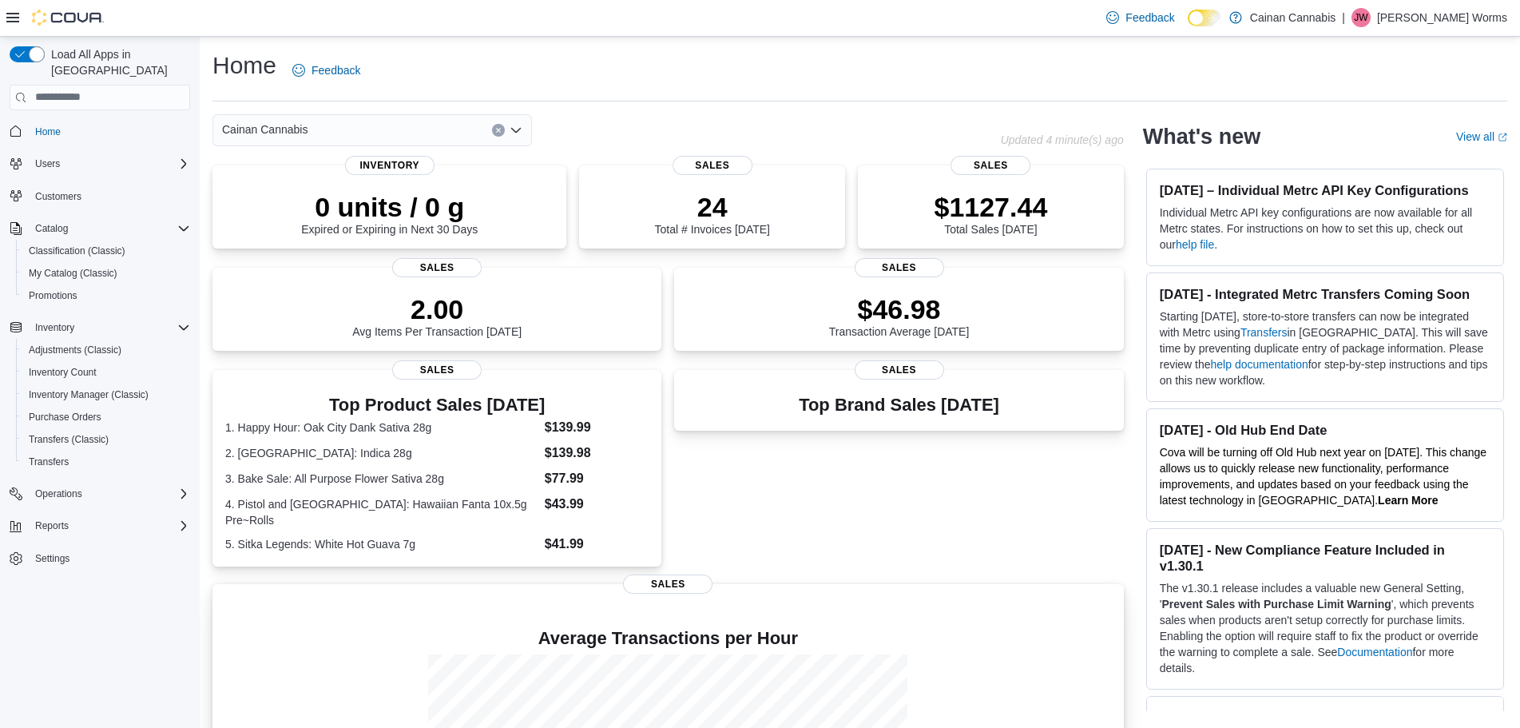
click at [1104, 648] on h4 "Average Transactions per Hour" at bounding box center [668, 638] width 886 height 19
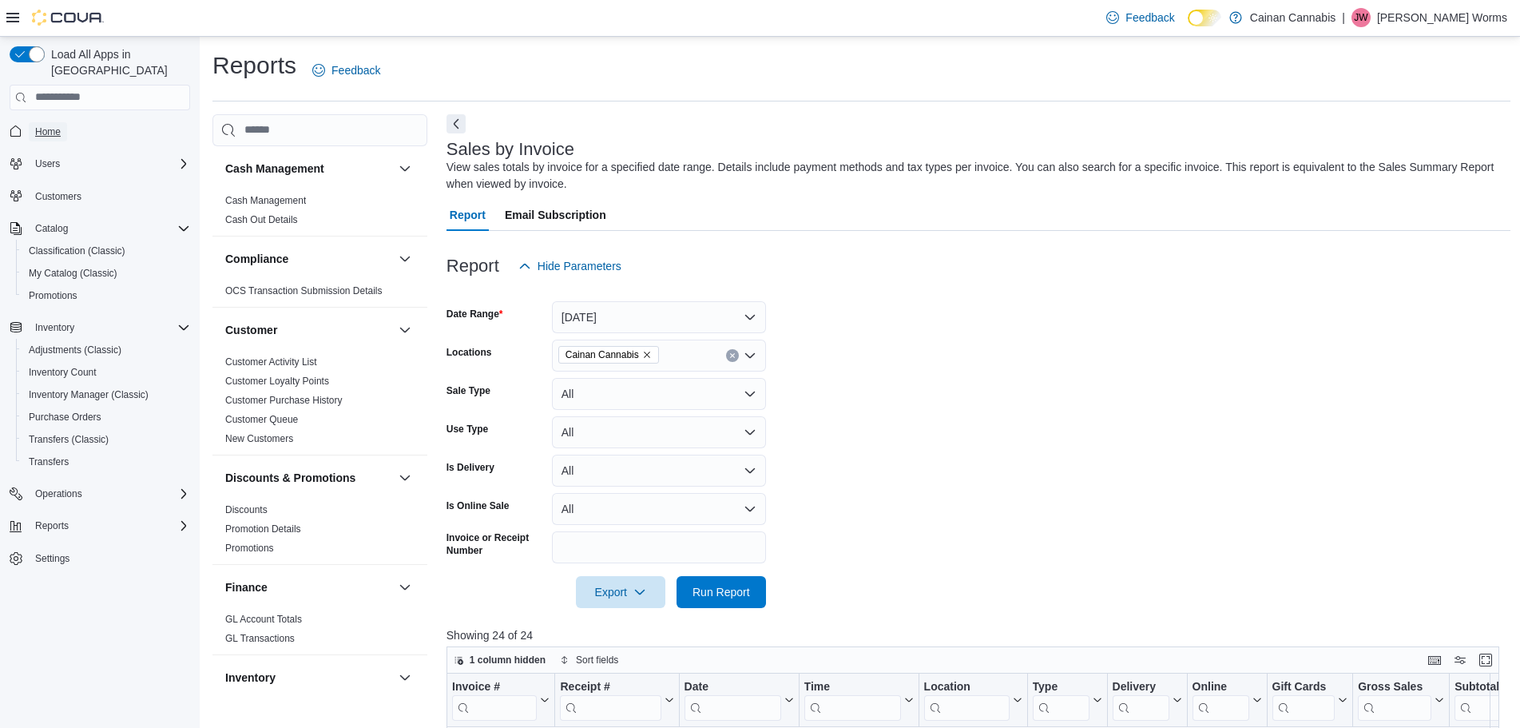
click at [56, 125] on span "Home" at bounding box center [48, 131] width 26 height 13
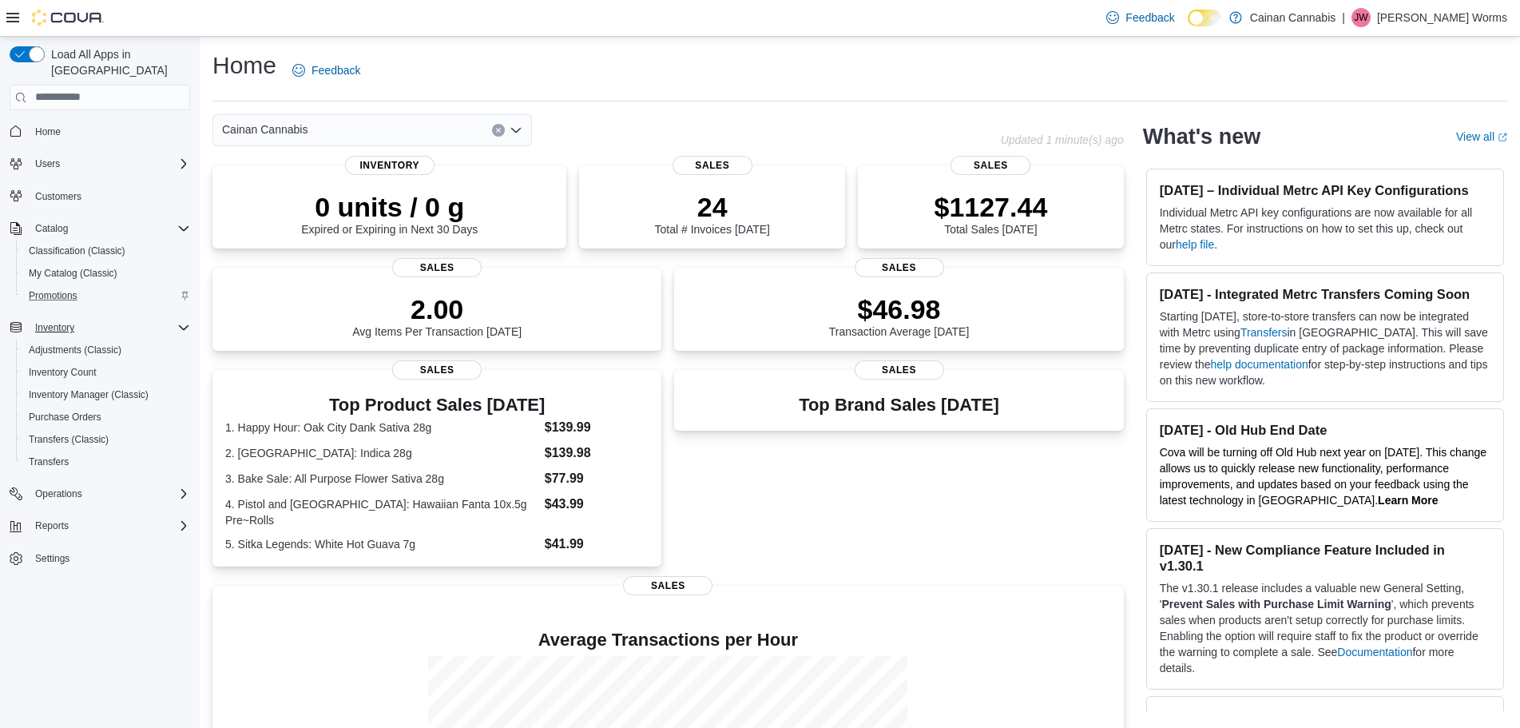
click at [178, 318] on div "Inventory" at bounding box center [109, 327] width 161 height 19
click at [181, 222] on icon "Complex example" at bounding box center [183, 228] width 13 height 13
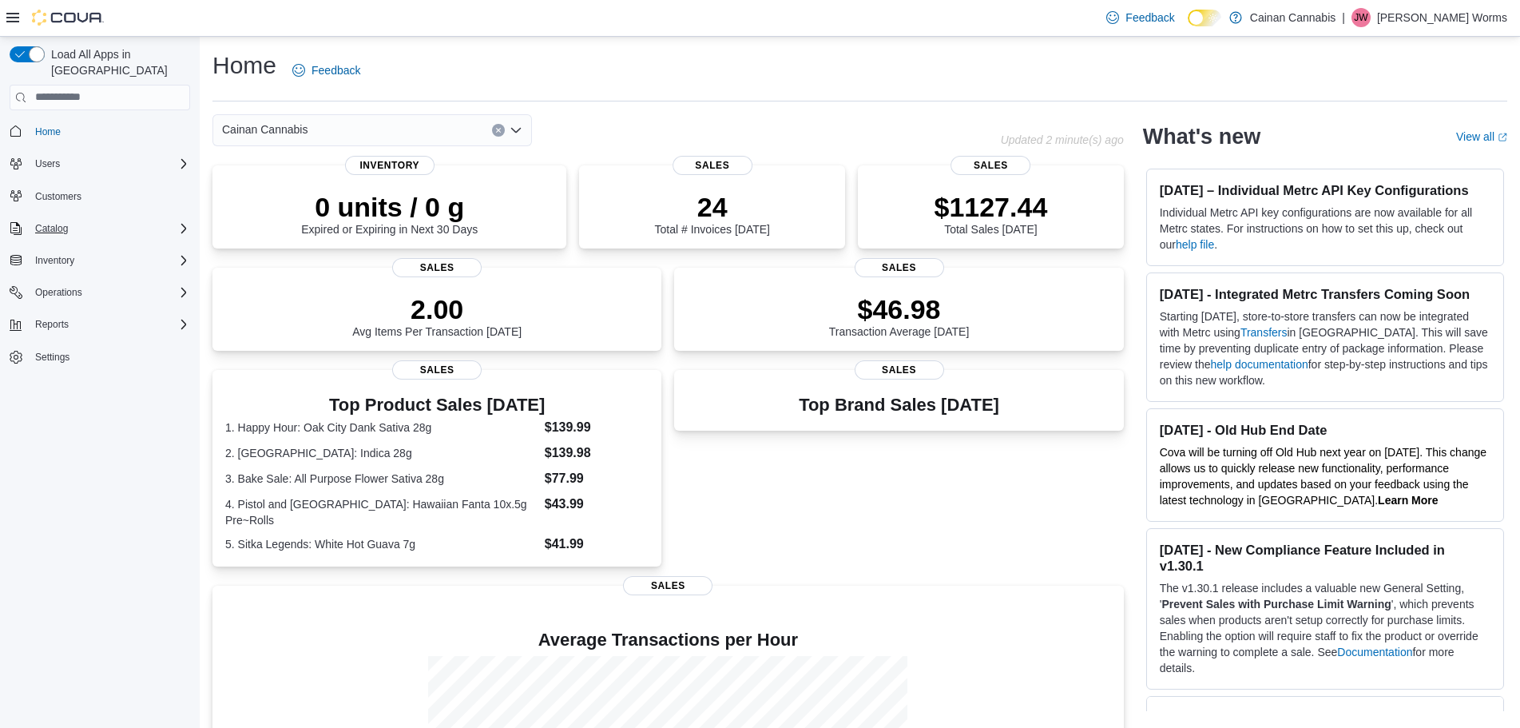
click at [73, 223] on button "Catalog" at bounding box center [99, 228] width 193 height 22
click at [73, 219] on button "Catalog" at bounding box center [52, 228] width 46 height 19
click at [76, 267] on span "My Catalog (Classic)" at bounding box center [73, 273] width 89 height 13
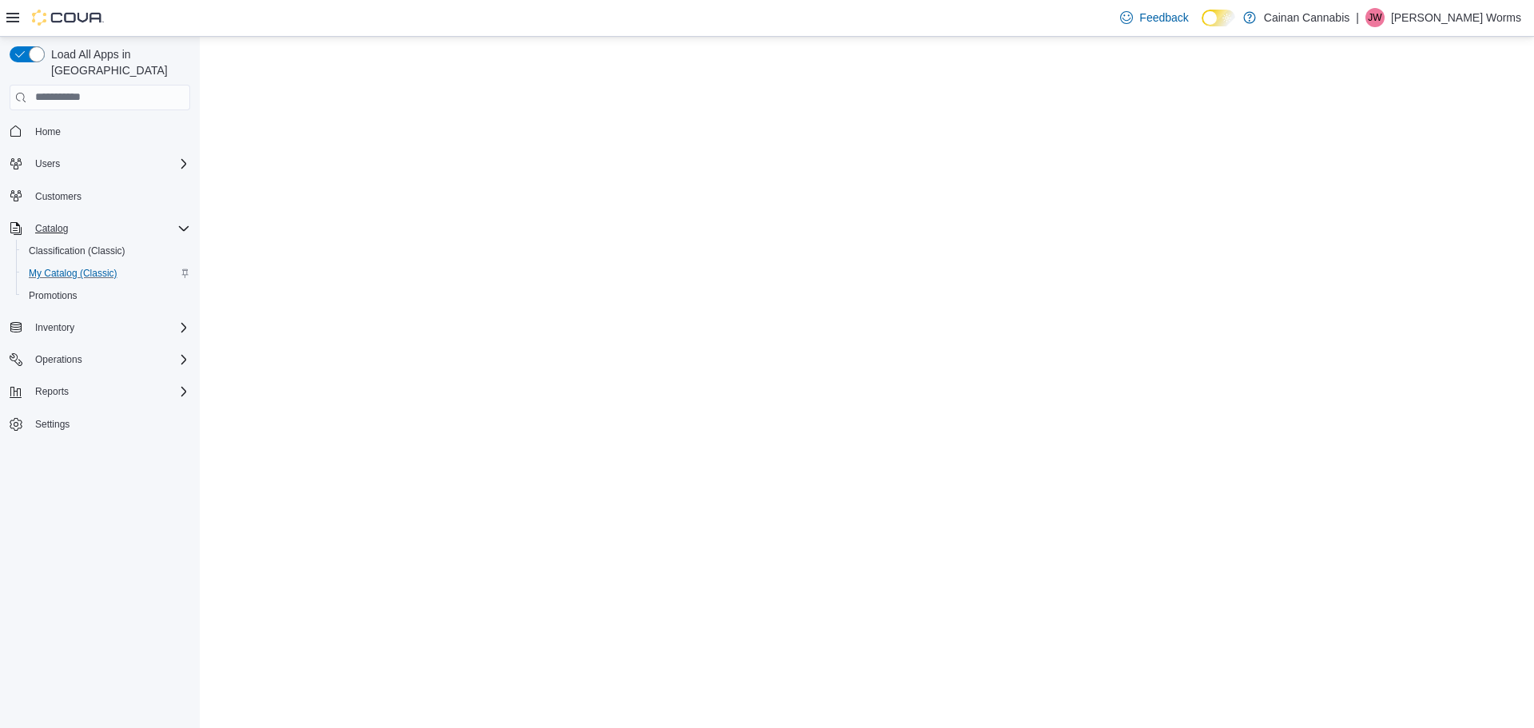
click at [85, 219] on div "Catalog" at bounding box center [109, 228] width 161 height 19
click at [80, 251] on button "Inventory" at bounding box center [55, 260] width 52 height 19
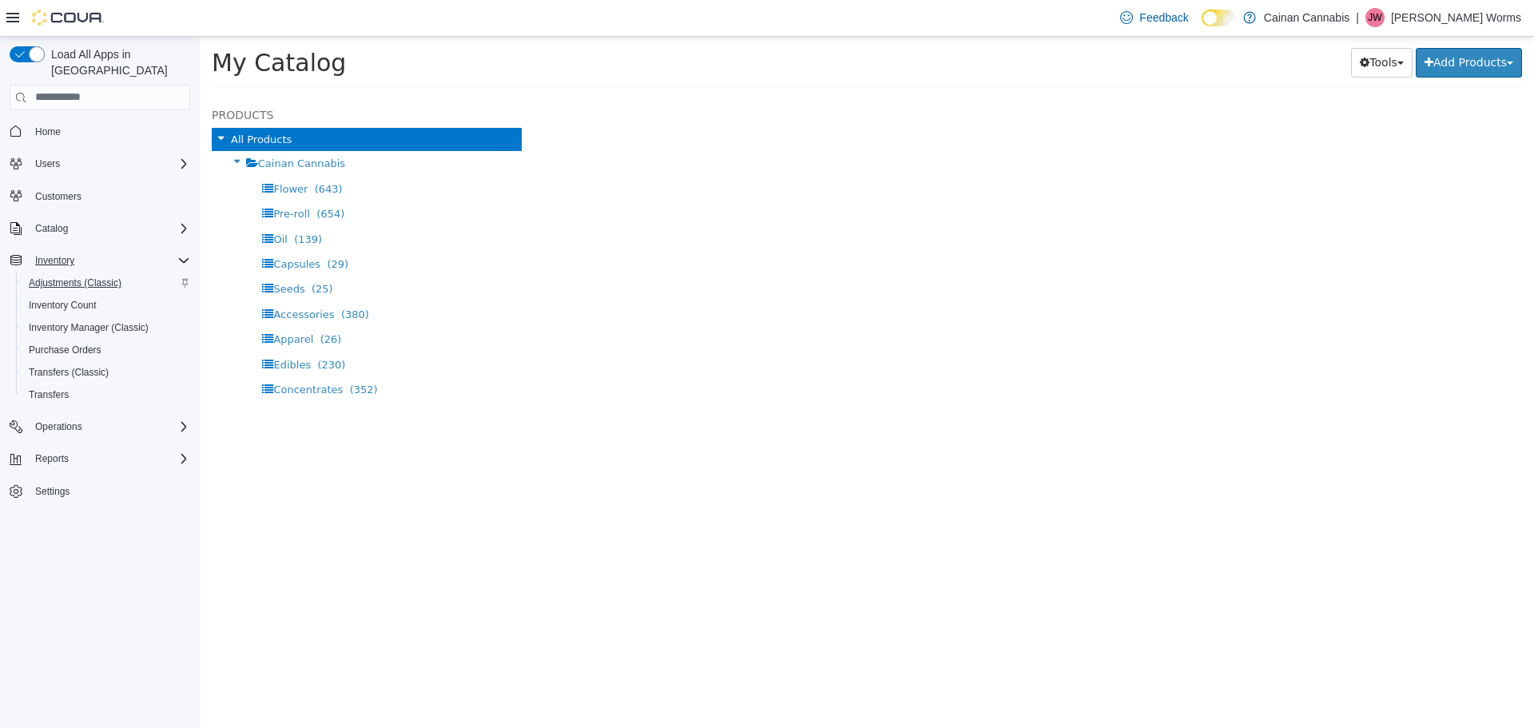
select select "**********"
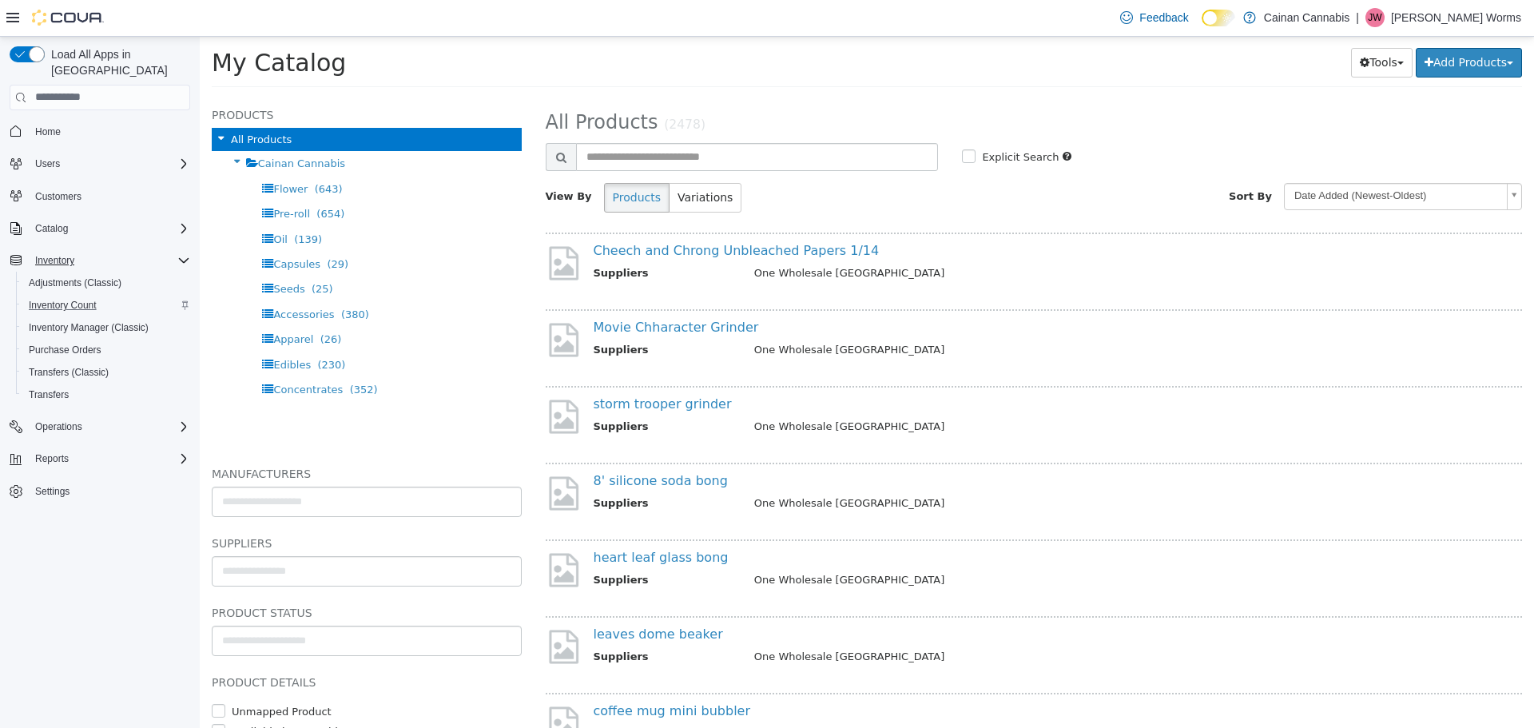
click at [134, 299] on div "Inventory Count" at bounding box center [106, 305] width 168 height 19
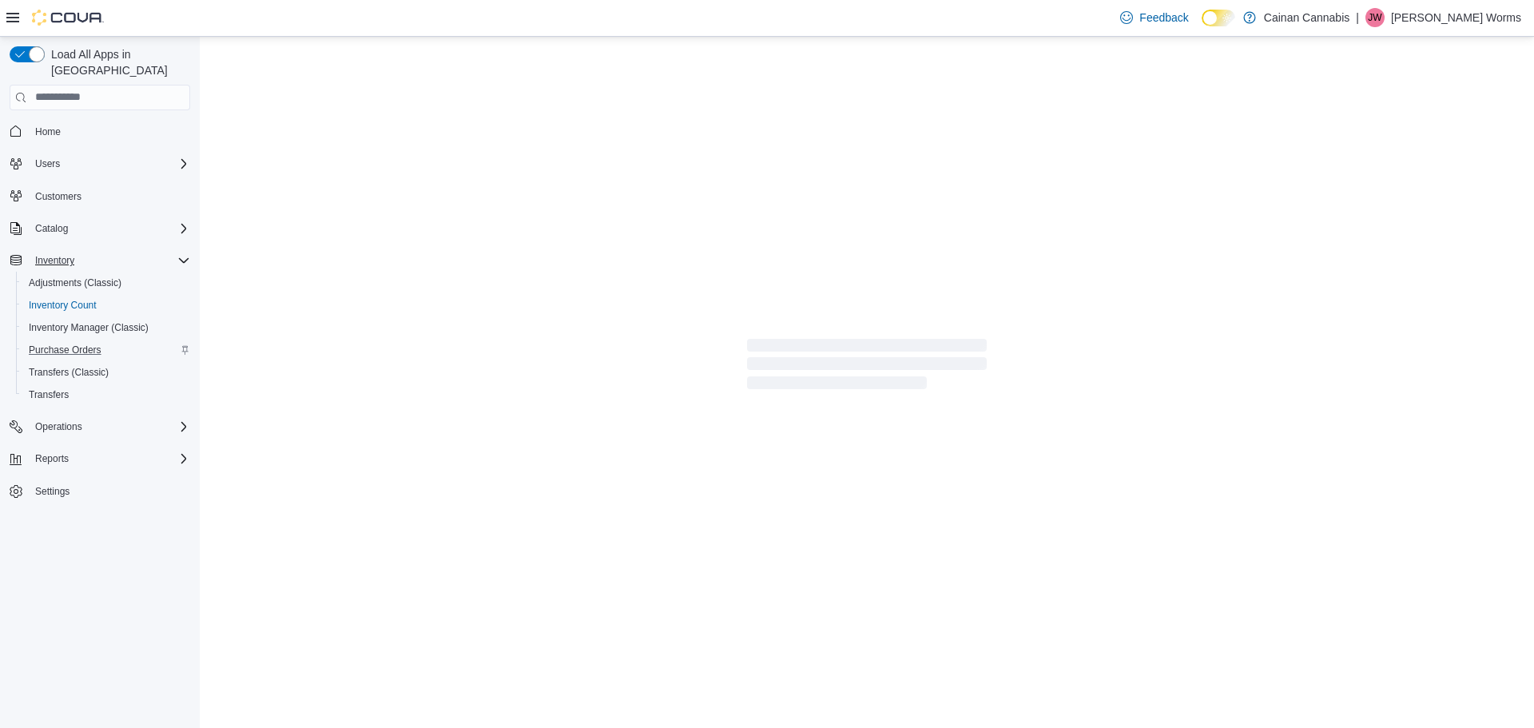
click at [125, 340] on div "Purchase Orders" at bounding box center [106, 349] width 168 height 19
click at [119, 321] on span "Inventory Manager (Classic)" at bounding box center [89, 327] width 120 height 13
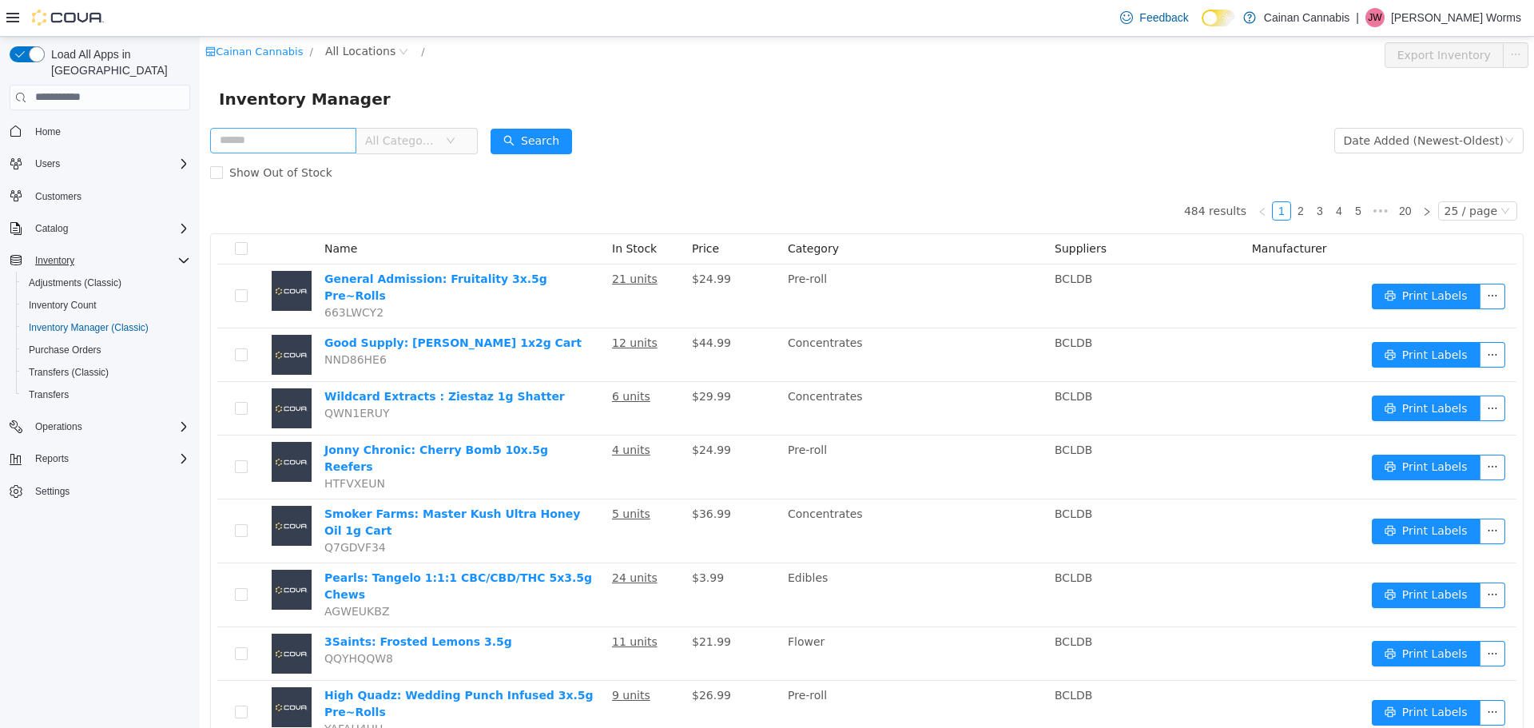
click at [332, 138] on input "text" at bounding box center [283, 140] width 146 height 26
type input "******"
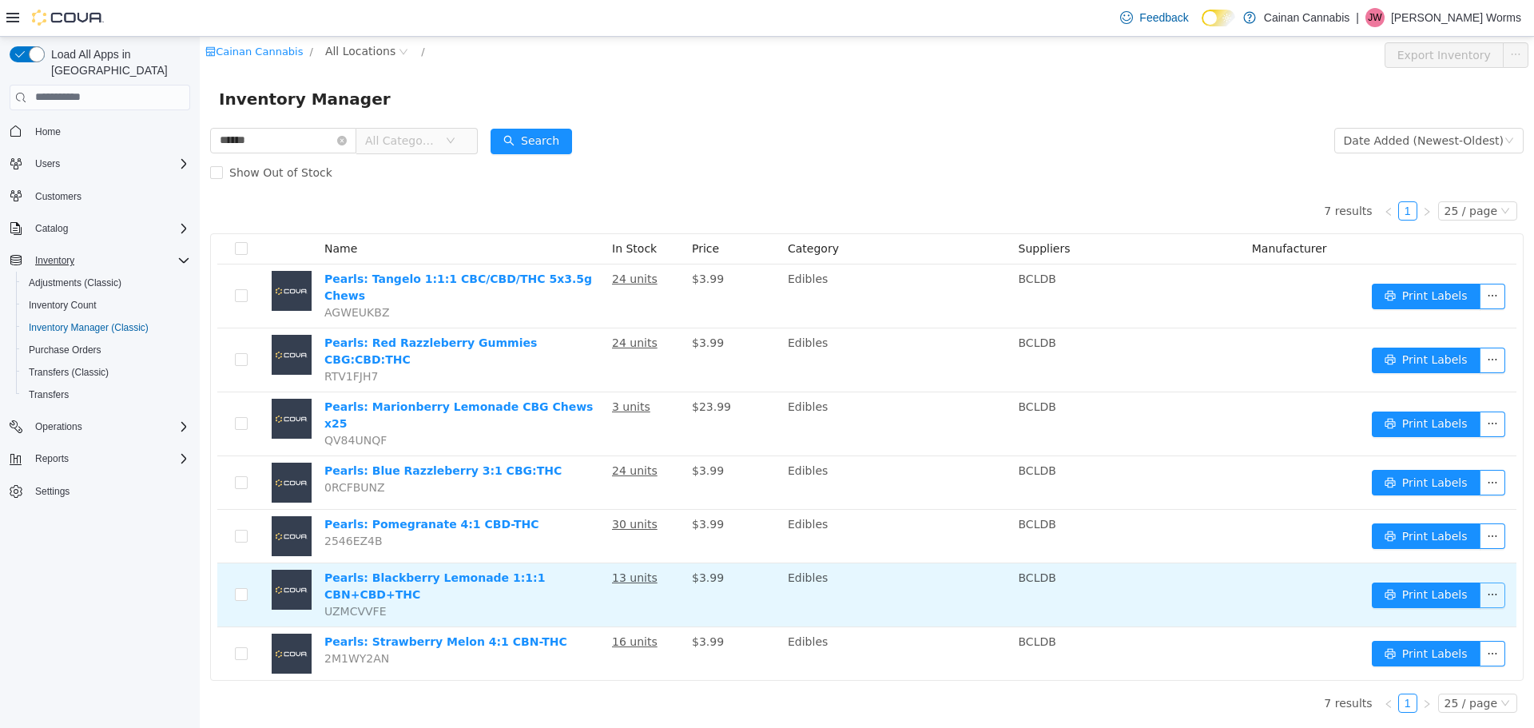
click at [1489, 581] on button "button" at bounding box center [1492, 594] width 26 height 26
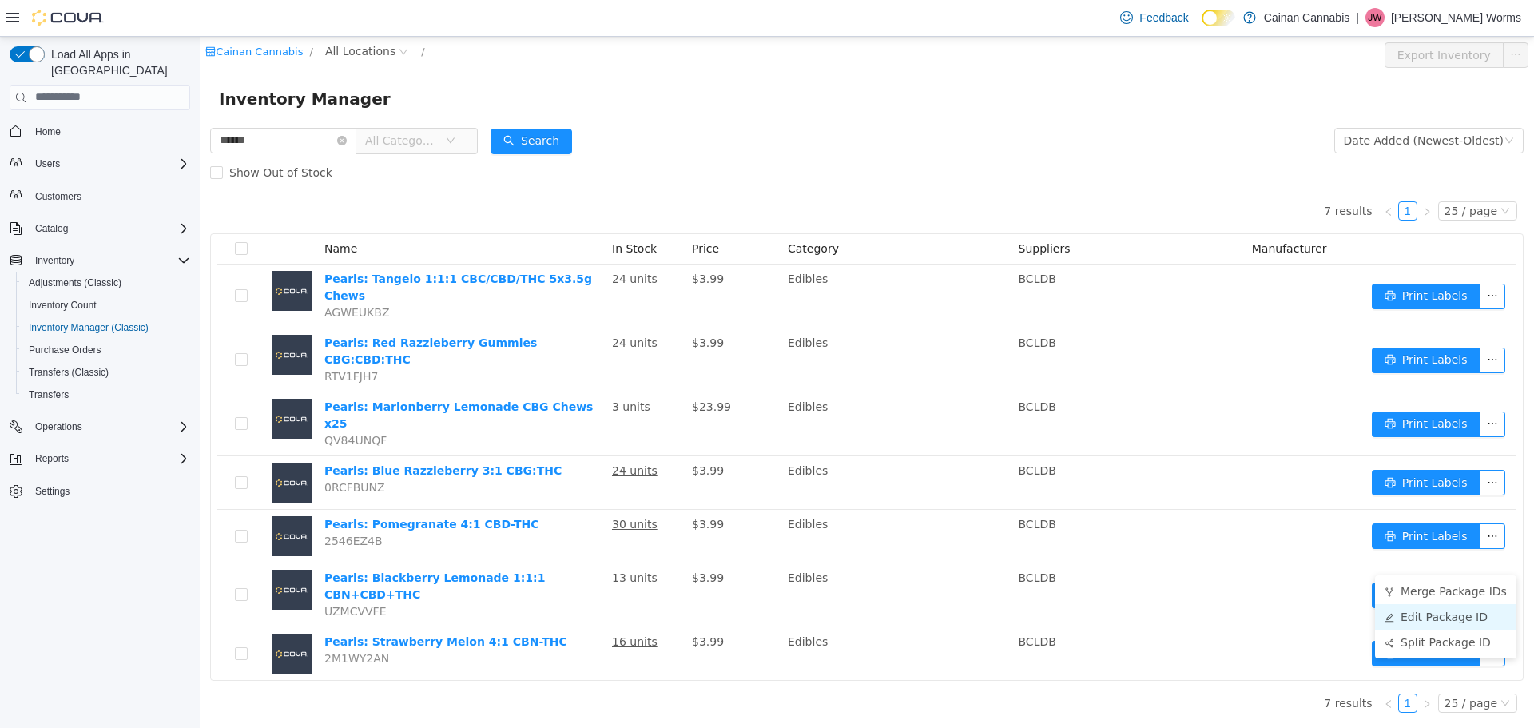
click at [1450, 622] on li "Edit Package ID" at bounding box center [1445, 616] width 141 height 26
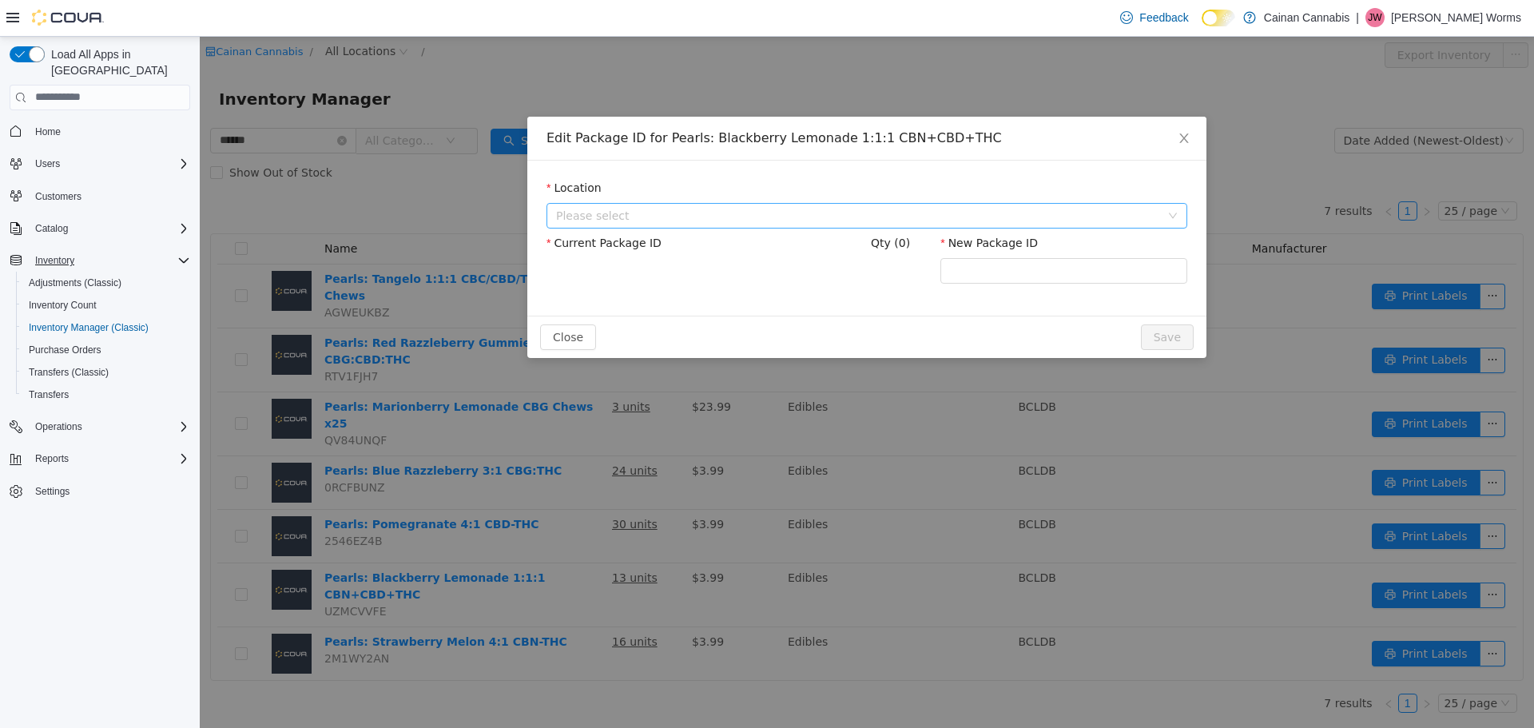
click at [651, 210] on span "Please select" at bounding box center [858, 215] width 604 height 16
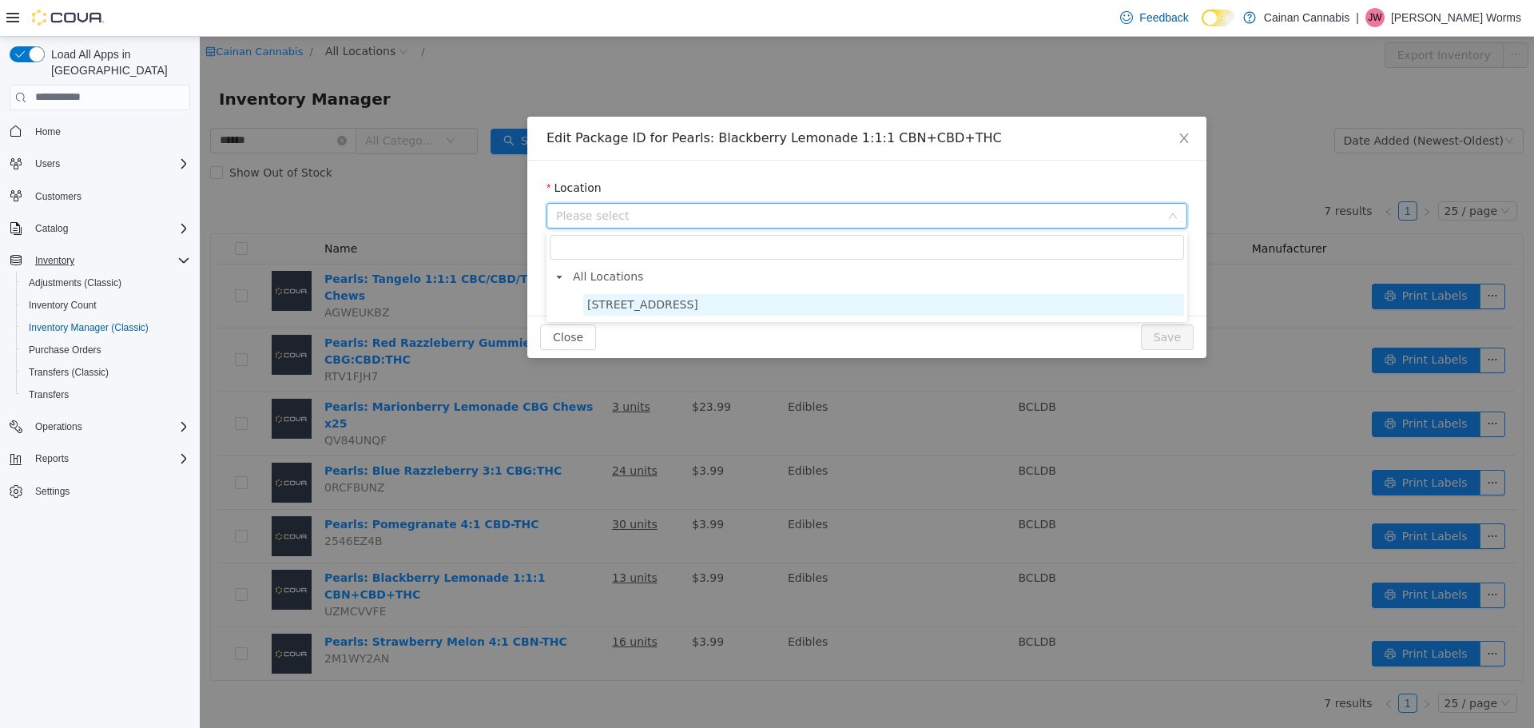
click at [636, 300] on span "3030A 3rd Ave" at bounding box center [642, 303] width 111 height 13
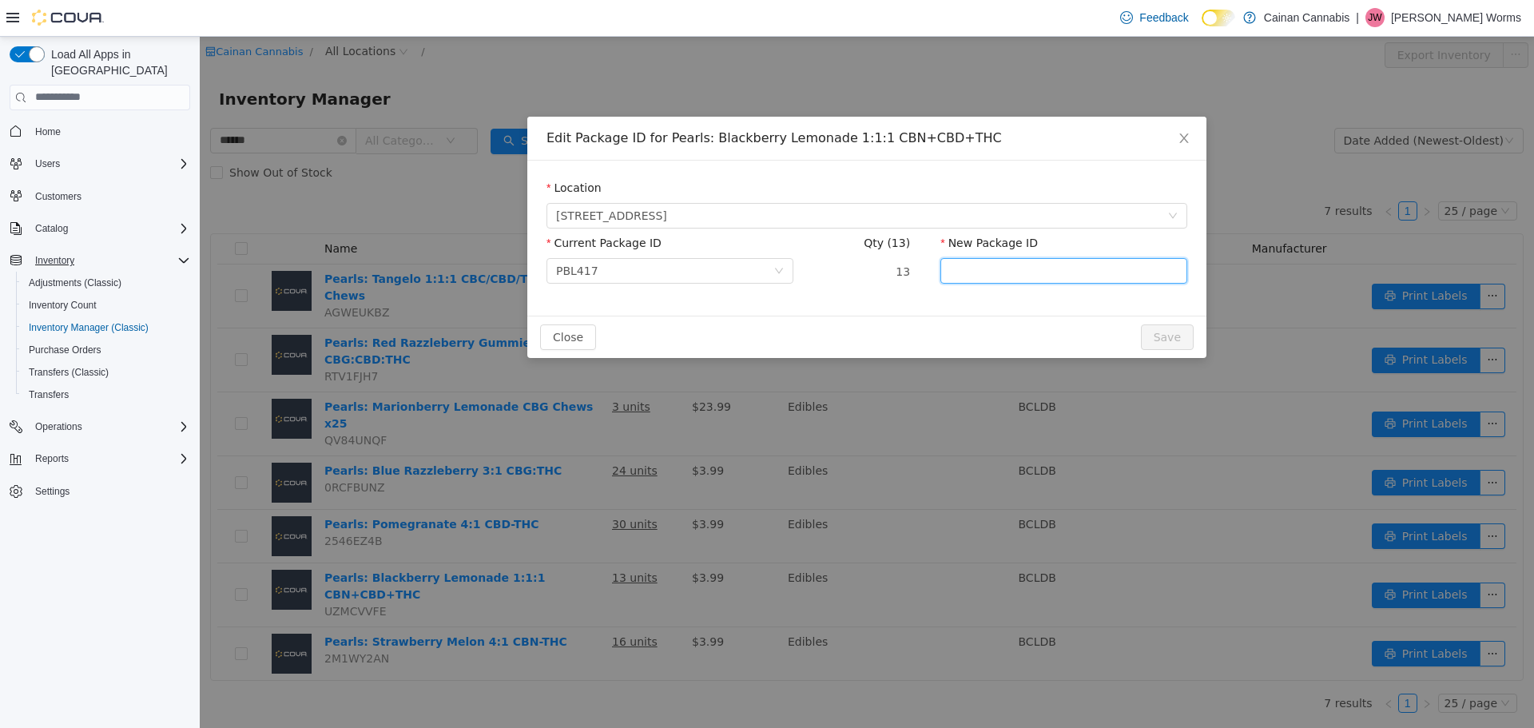
click at [1073, 272] on input "New Package ID" at bounding box center [1063, 270] width 247 height 26
type input "******"
click at [1160, 329] on button "Save" at bounding box center [1167, 336] width 53 height 26
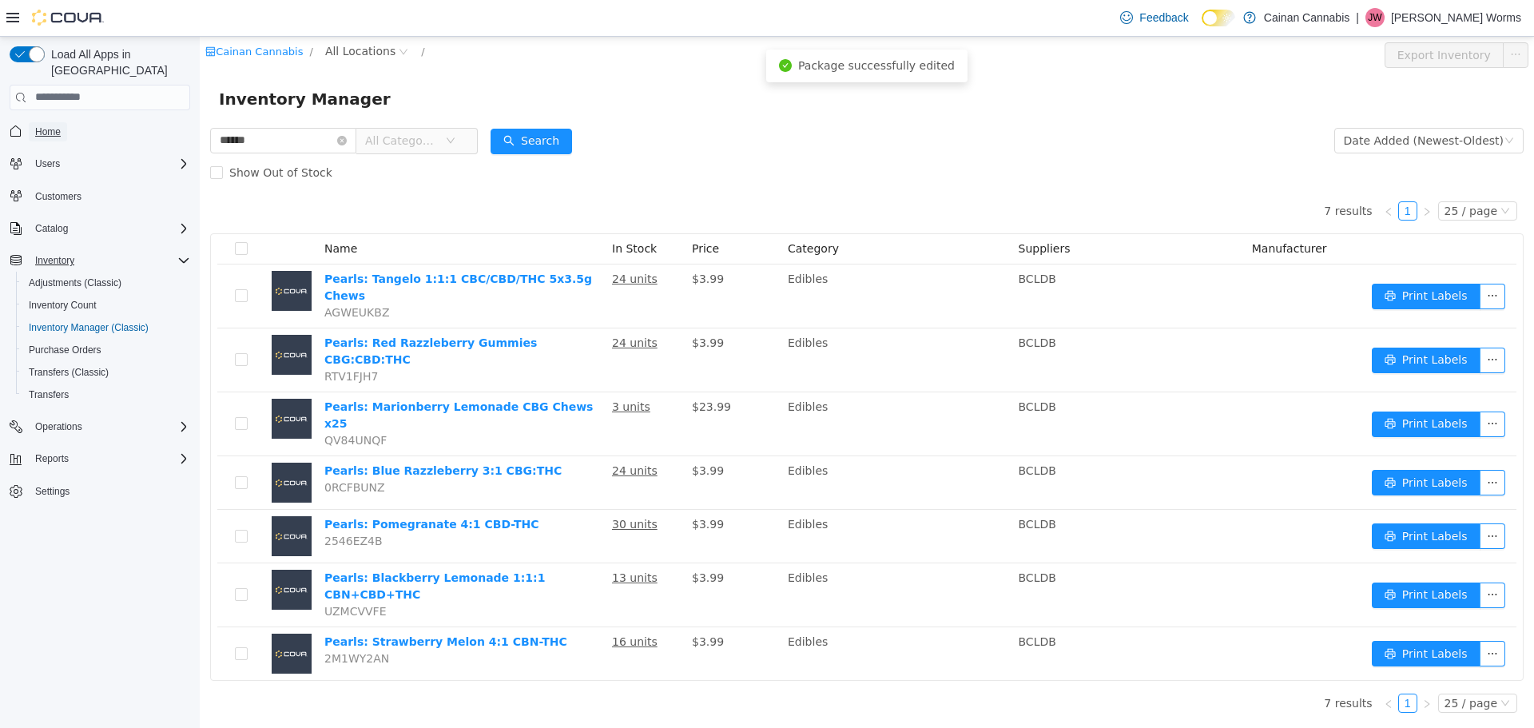
click at [47, 125] on span "Home" at bounding box center [48, 131] width 26 height 13
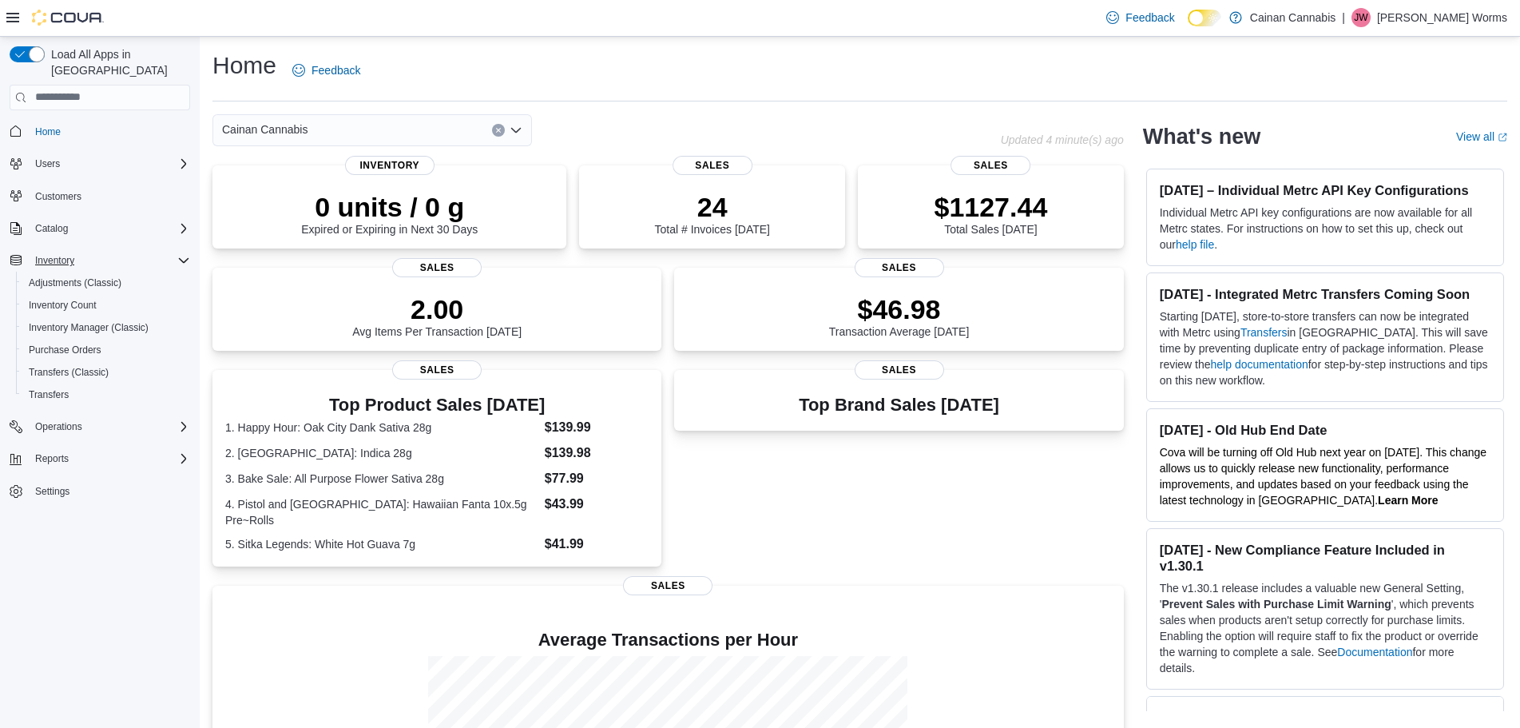
click at [83, 251] on div "Inventory" at bounding box center [109, 260] width 161 height 19
click at [82, 121] on span "Home" at bounding box center [109, 131] width 161 height 20
click at [62, 122] on link "Home" at bounding box center [48, 131] width 38 height 19
click at [1462, 18] on p "[PERSON_NAME] Worms" at bounding box center [1442, 17] width 130 height 19
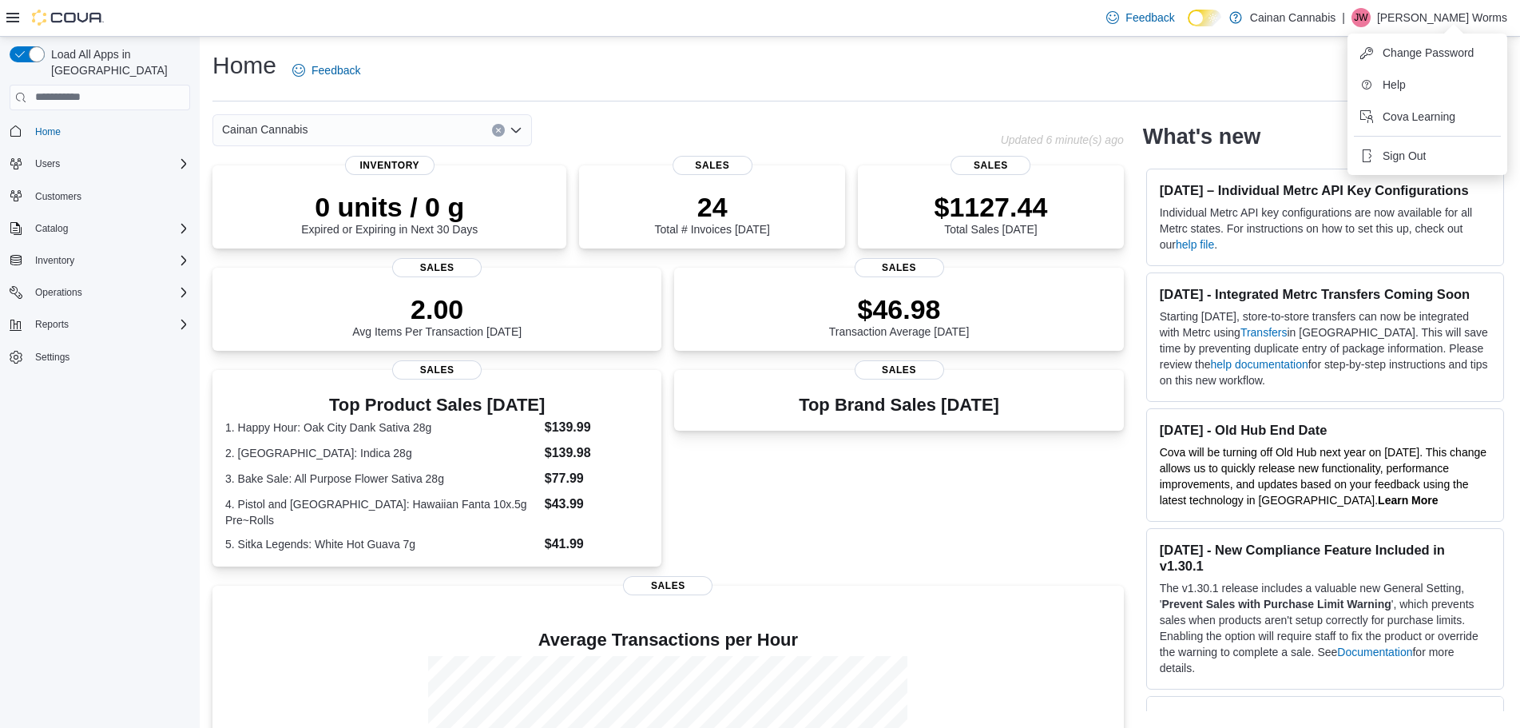
drag, startPoint x: 1017, startPoint y: 54, endPoint x: 925, endPoint y: 104, distance: 104.4
click at [1018, 54] on div "Home Feedback" at bounding box center [859, 71] width 1295 height 42
click at [103, 251] on div "Inventory" at bounding box center [109, 260] width 161 height 19
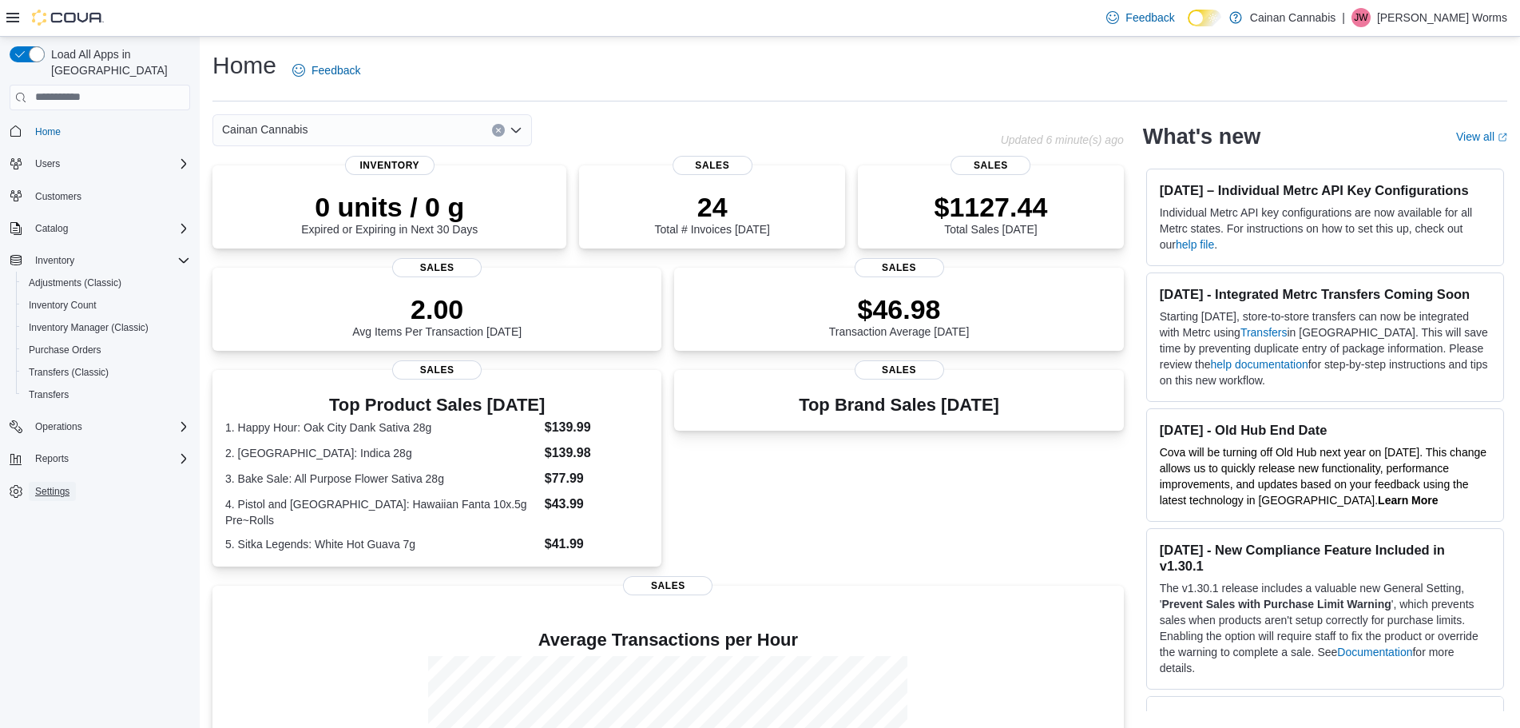
click at [62, 485] on span "Settings" at bounding box center [52, 491] width 34 height 19
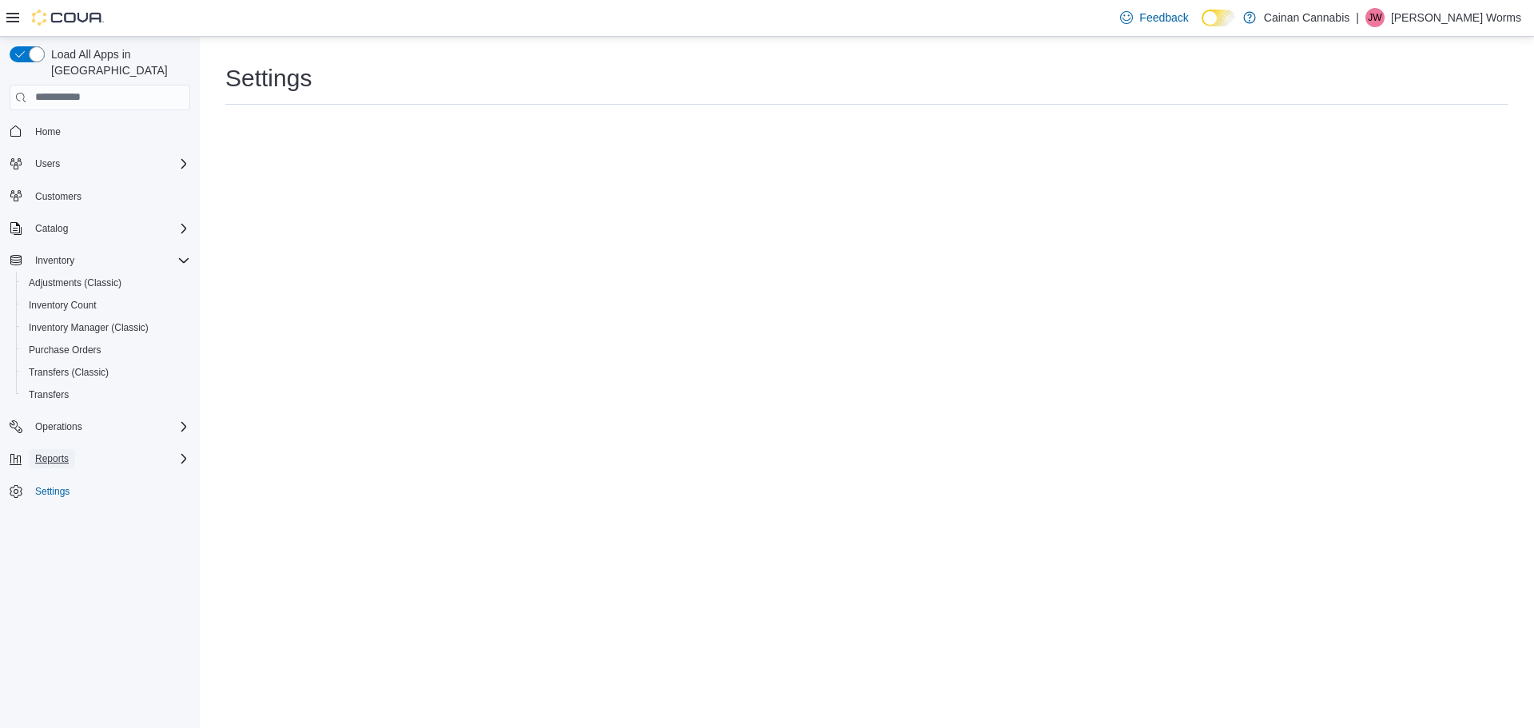
click at [62, 452] on span "Reports" at bounding box center [52, 458] width 34 height 13
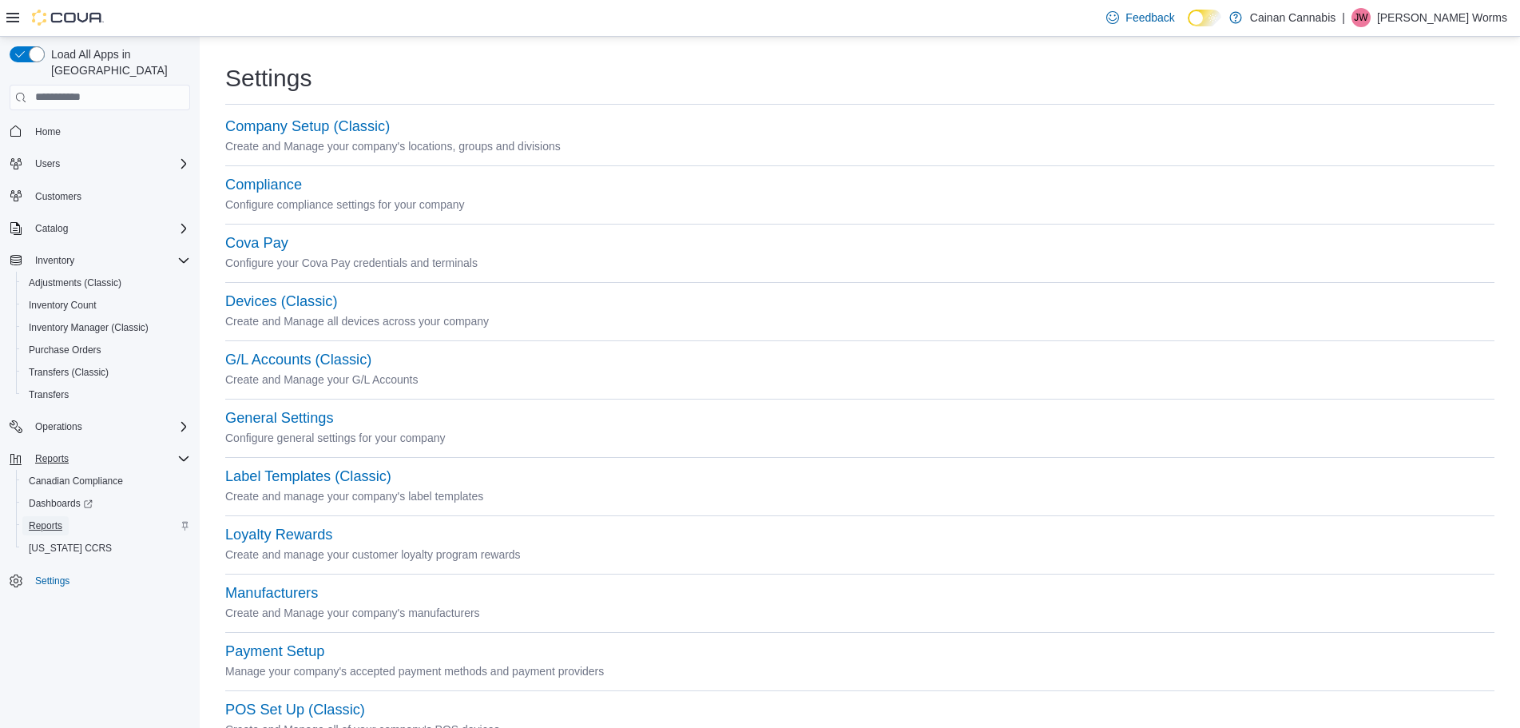
click at [62, 516] on link "Reports" at bounding box center [45, 525] width 46 height 19
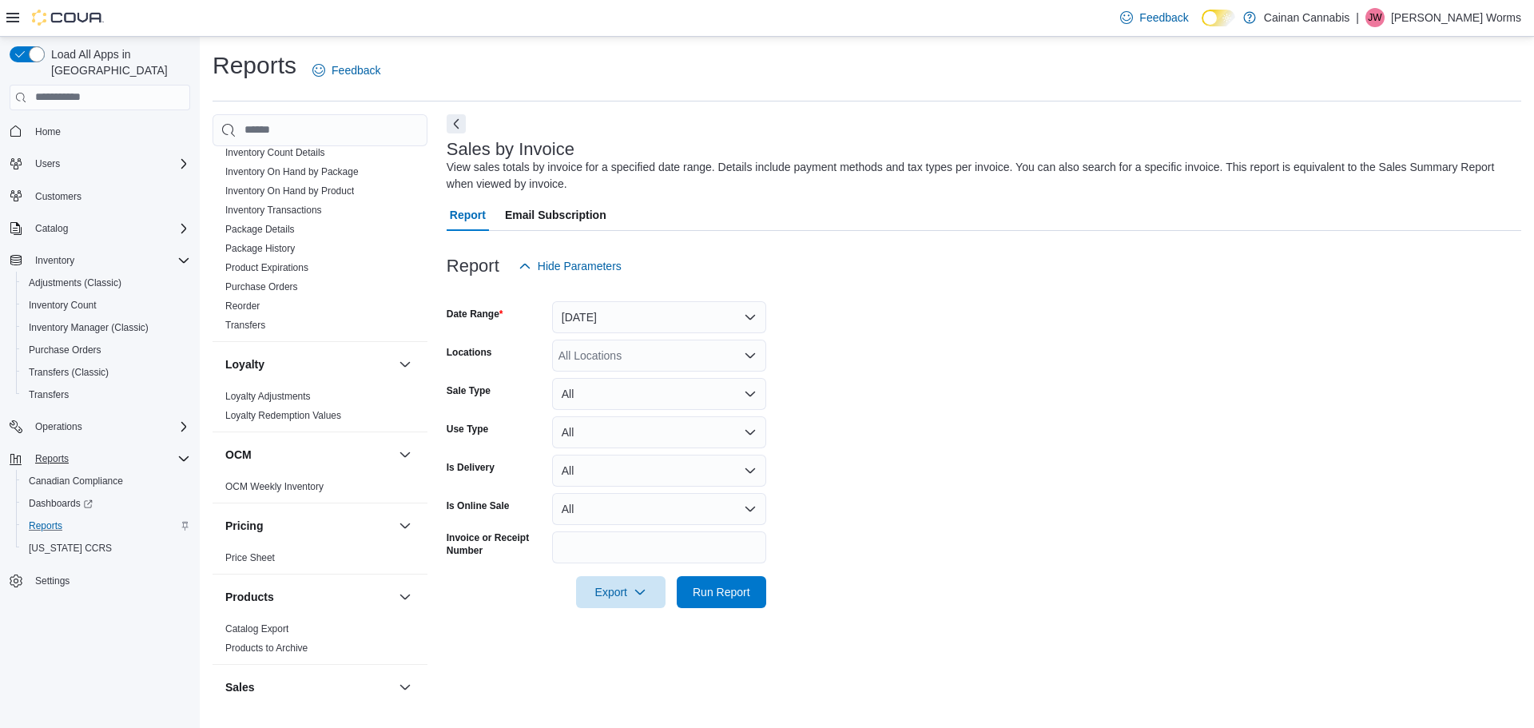
scroll to position [435, 0]
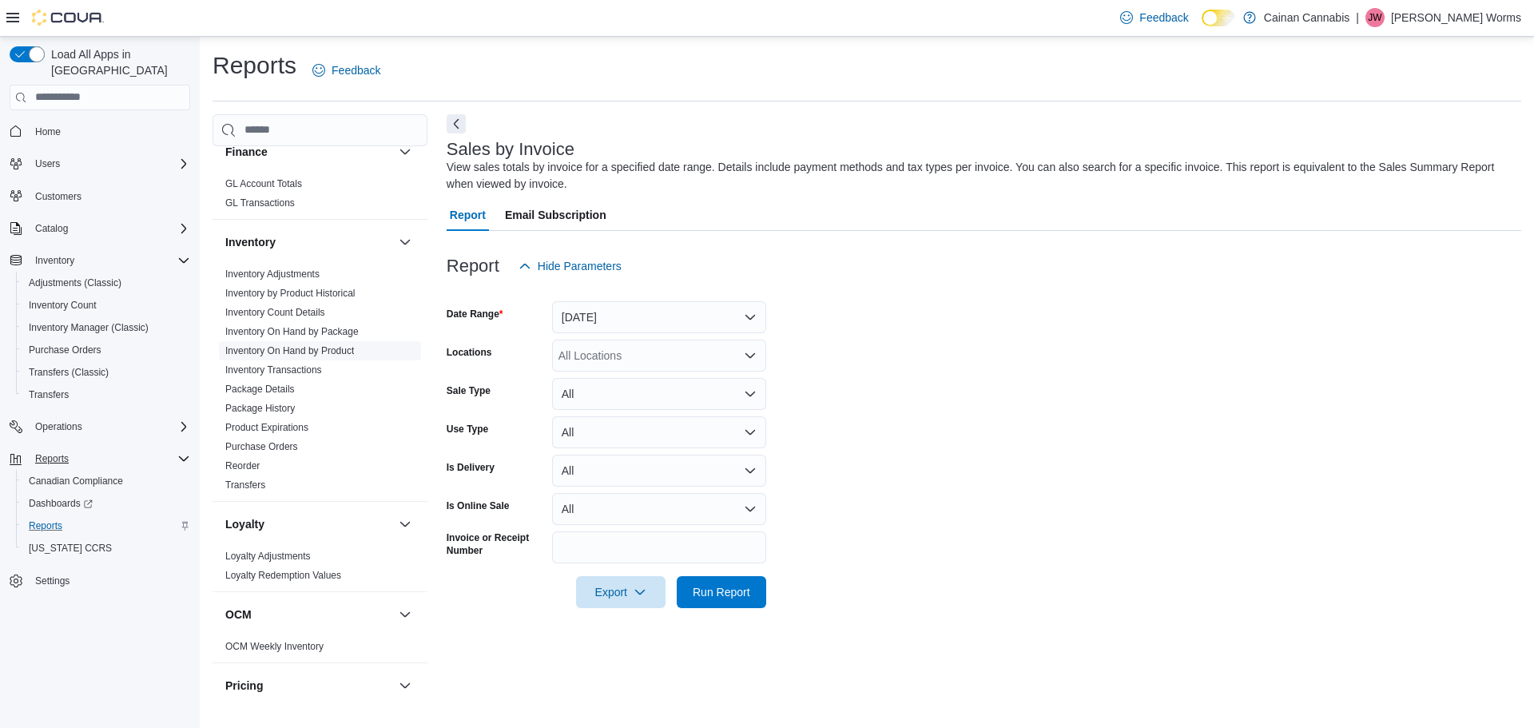
click at [319, 348] on link "Inventory On Hand by Product" at bounding box center [289, 350] width 129 height 11
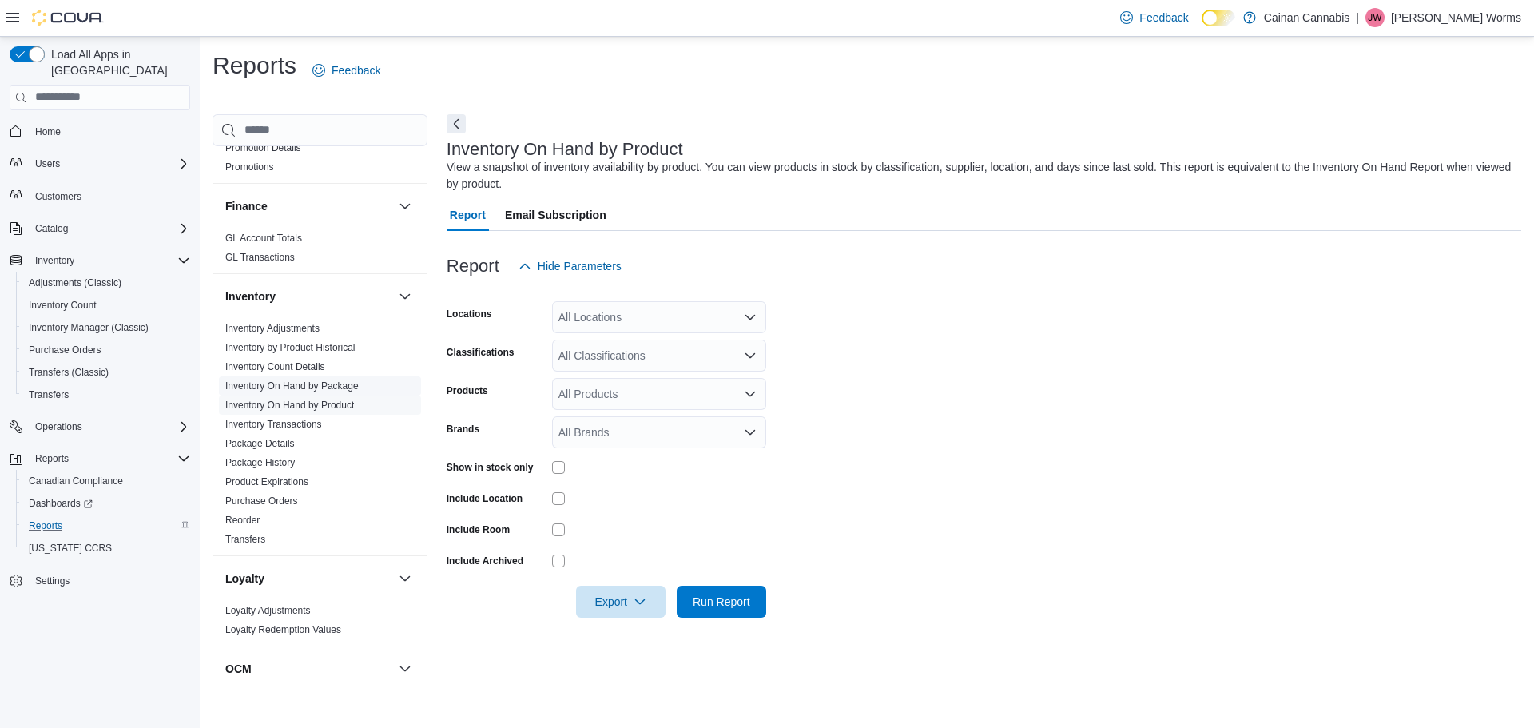
scroll to position [355, 0]
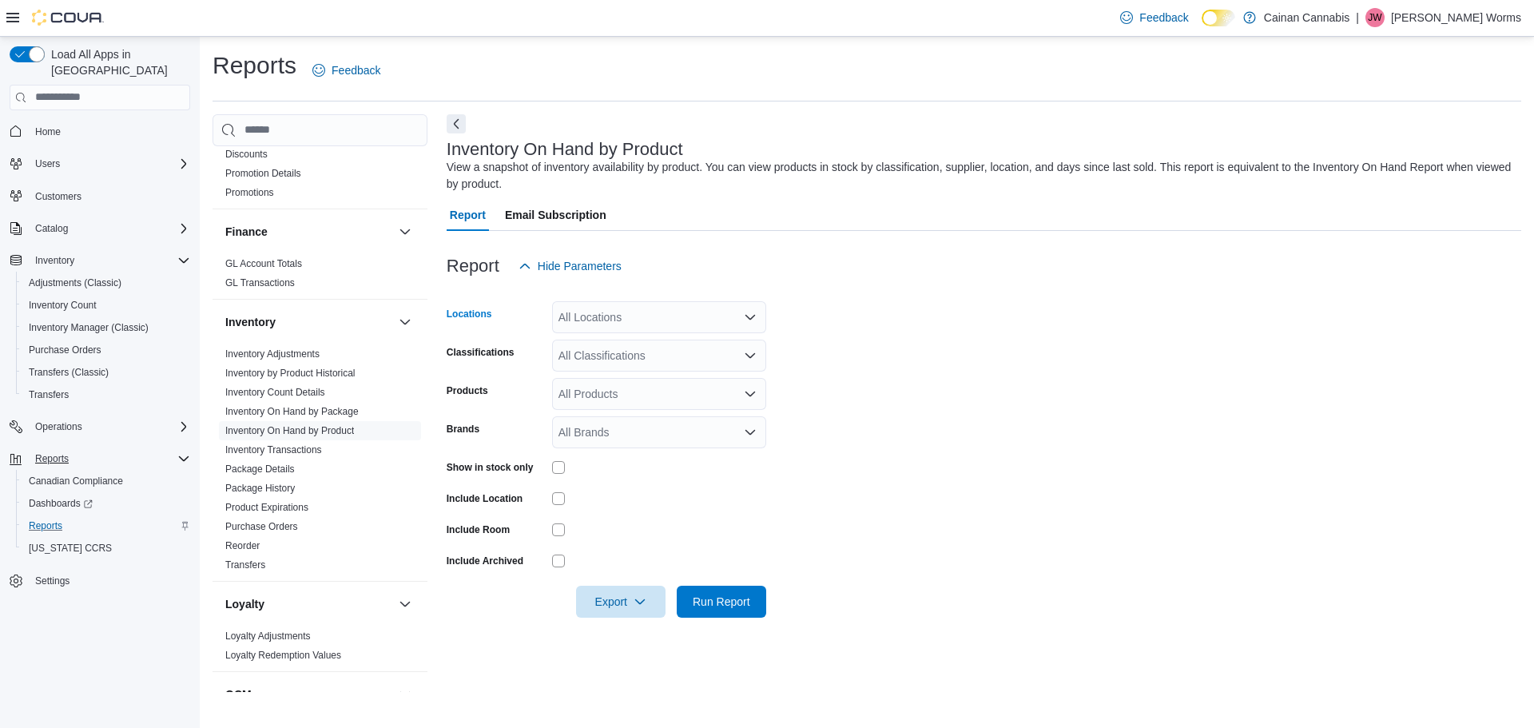
click at [653, 317] on div "All Locations" at bounding box center [659, 317] width 214 height 32
click at [619, 351] on span "Cainan Cannabis" at bounding box center [620, 344] width 85 height 16
drag, startPoint x: 623, startPoint y: 345, endPoint x: 637, endPoint y: 353, distance: 15.8
click at [624, 345] on span "3030A 3rd Ave" at bounding box center [641, 344] width 110 height 16
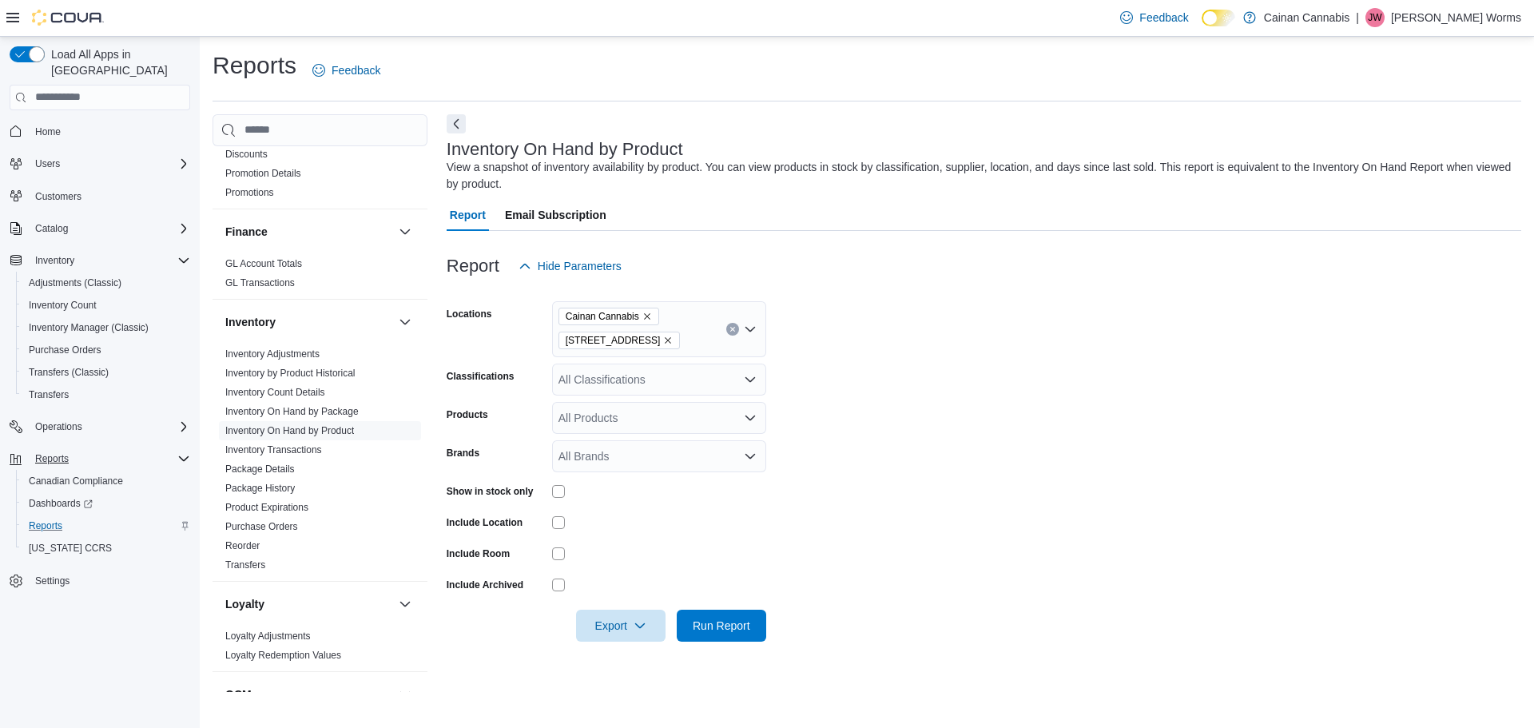
drag, startPoint x: 963, startPoint y: 450, endPoint x: 789, endPoint y: 423, distance: 176.2
click at [932, 438] on form "Locations Cainan Cannabis 3030A 3rd Ave Classifications All Classifications Pro…" at bounding box center [983, 461] width 1074 height 359
click at [738, 389] on div "All Classifications" at bounding box center [659, 379] width 214 height 32
click at [626, 541] on span "Concentrates" at bounding box center [619, 543] width 66 height 16
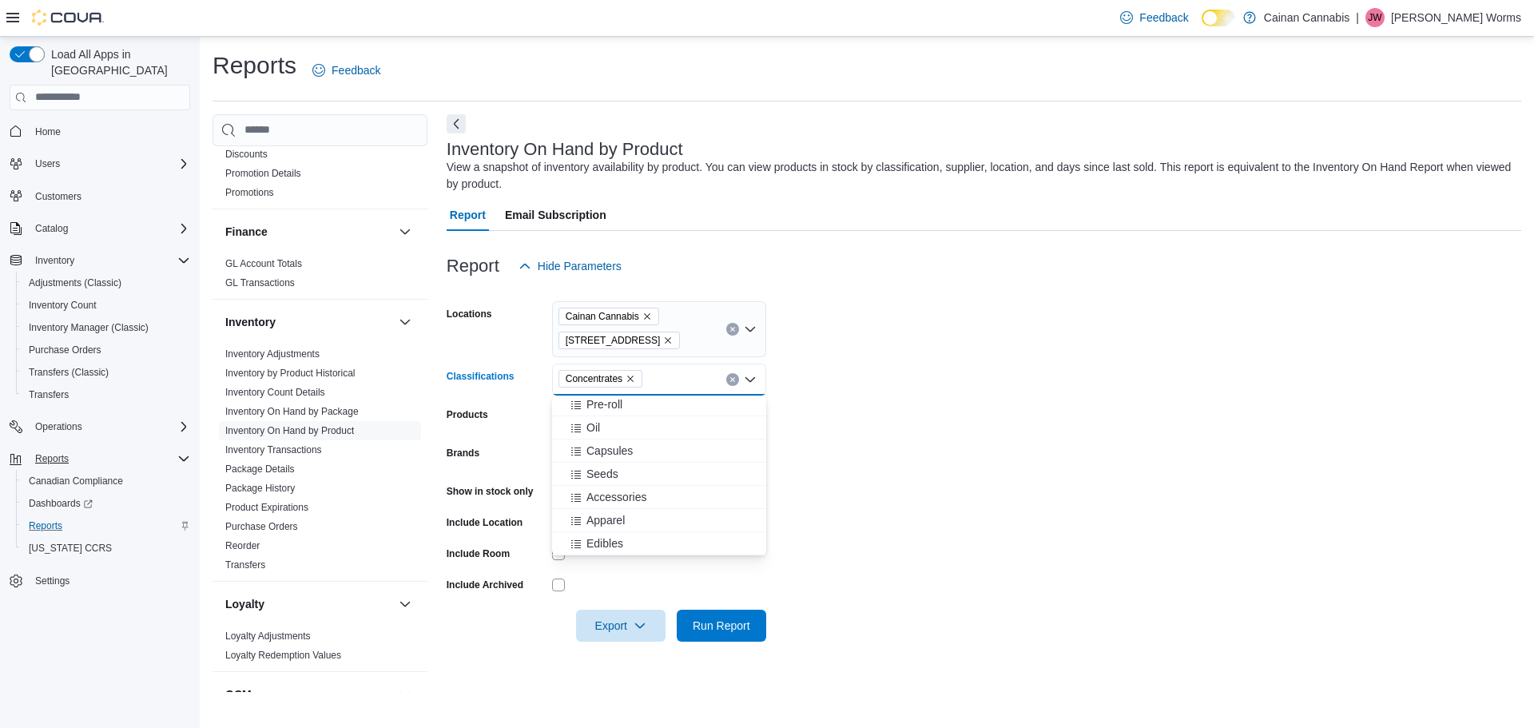
scroll to position [49, 0]
click at [1061, 438] on form "Locations Cainan Cannabis 3030A 3rd Ave Classifications Concentrates Combo box.…" at bounding box center [983, 461] width 1074 height 359
click at [617, 625] on span "Export" at bounding box center [620, 625] width 70 height 32
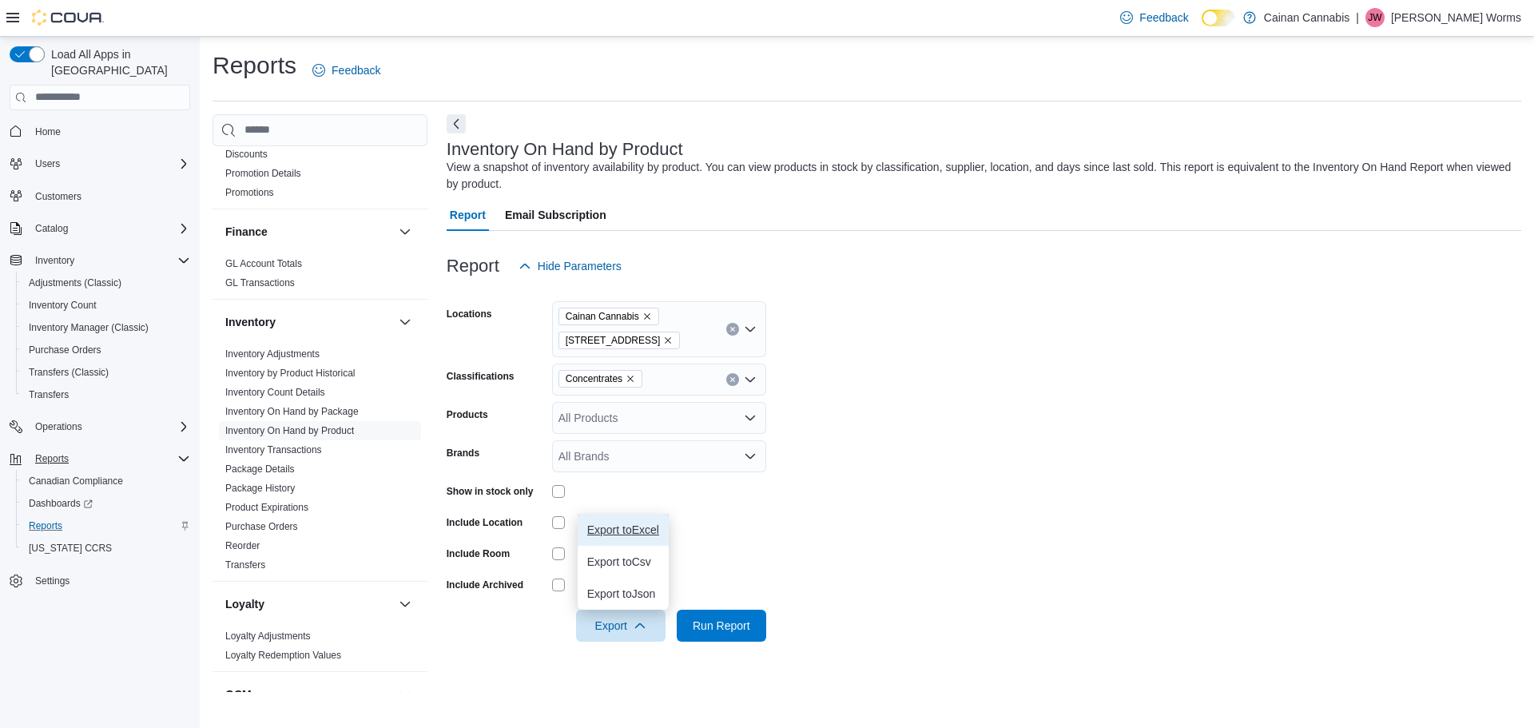
click at [634, 532] on span "Export to Excel" at bounding box center [623, 529] width 72 height 13
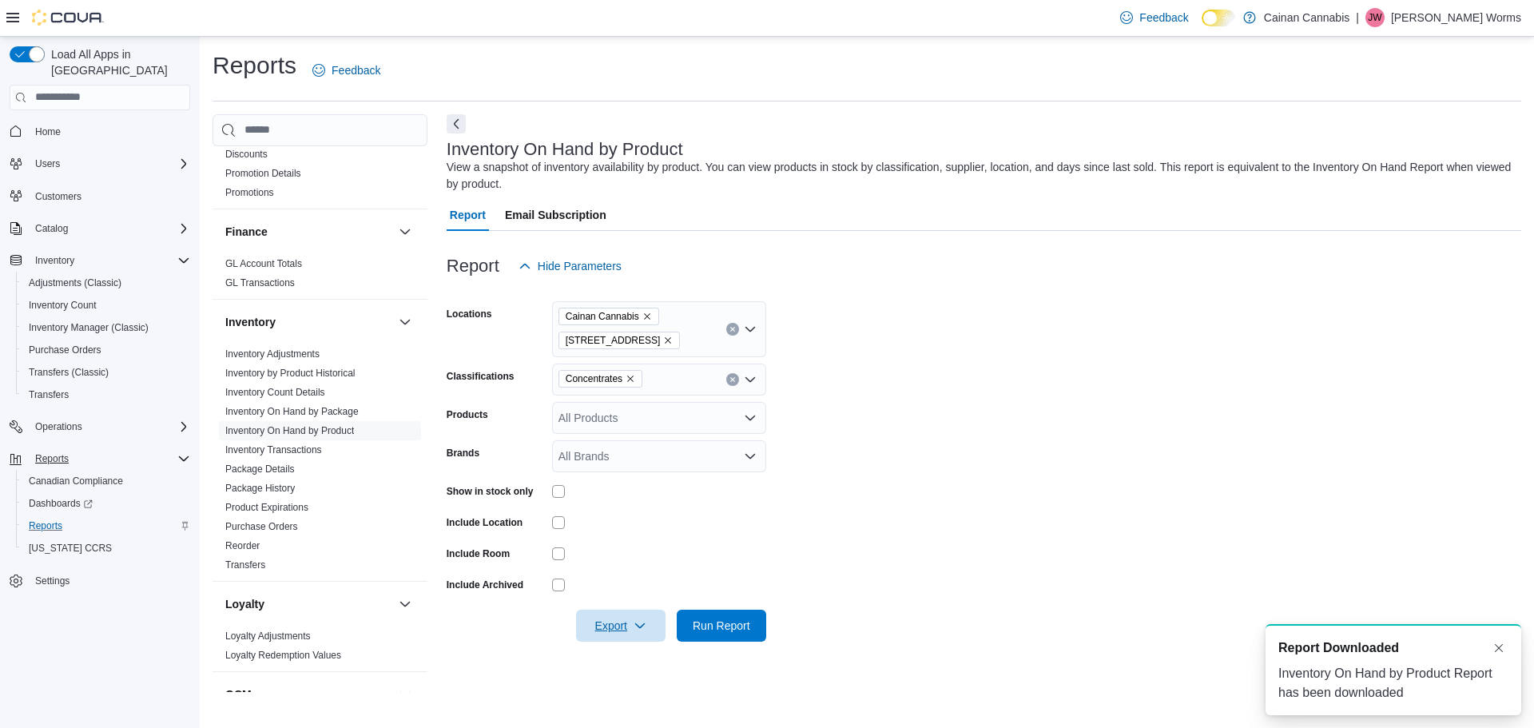
scroll to position [0, 0]
click at [629, 378] on icon "Remove Concentrates from selection in this group" at bounding box center [630, 379] width 10 height 10
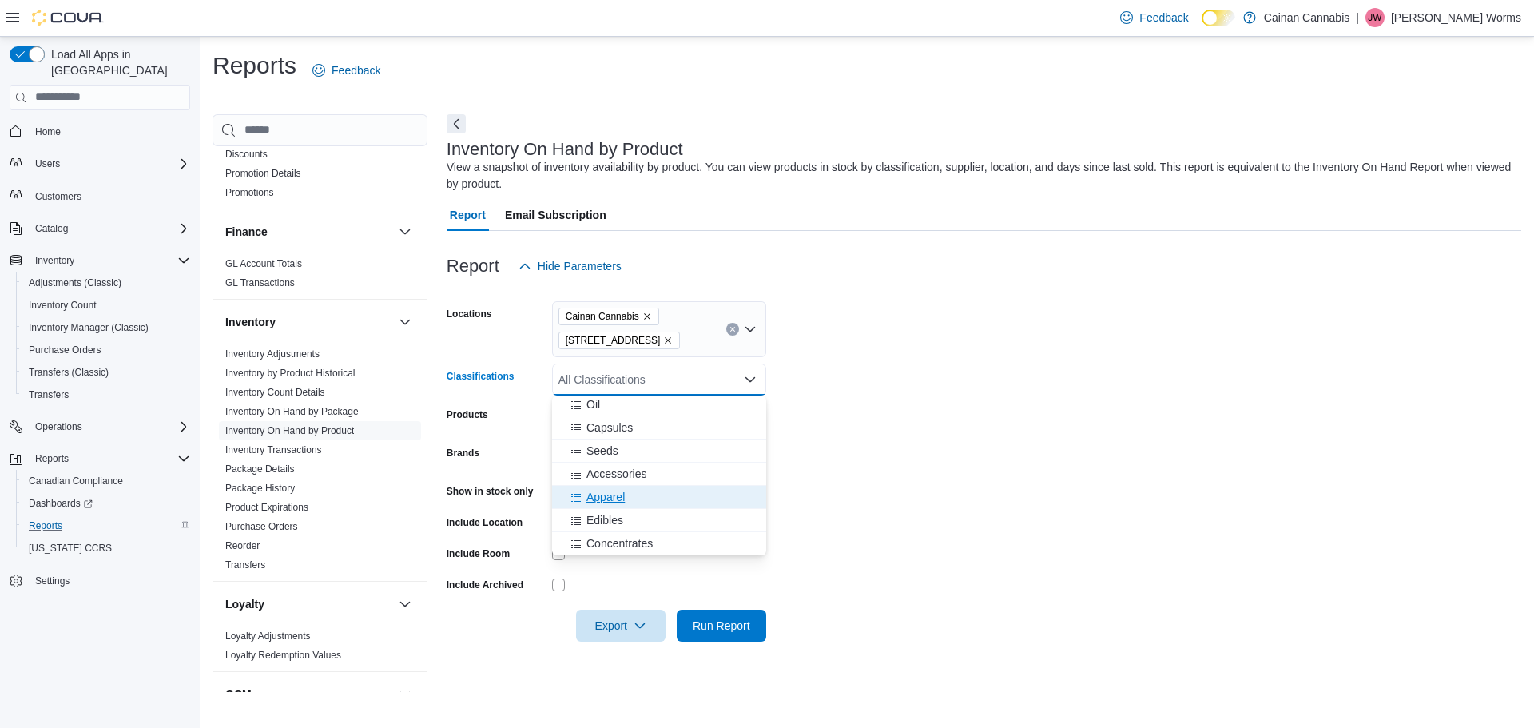
click at [628, 497] on div "Apparel" at bounding box center [658, 497] width 195 height 16
click at [932, 460] on form "Locations Cainan Cannabis 3030A 3rd Ave Classifications Apparel Combo box. Sele…" at bounding box center [983, 461] width 1074 height 359
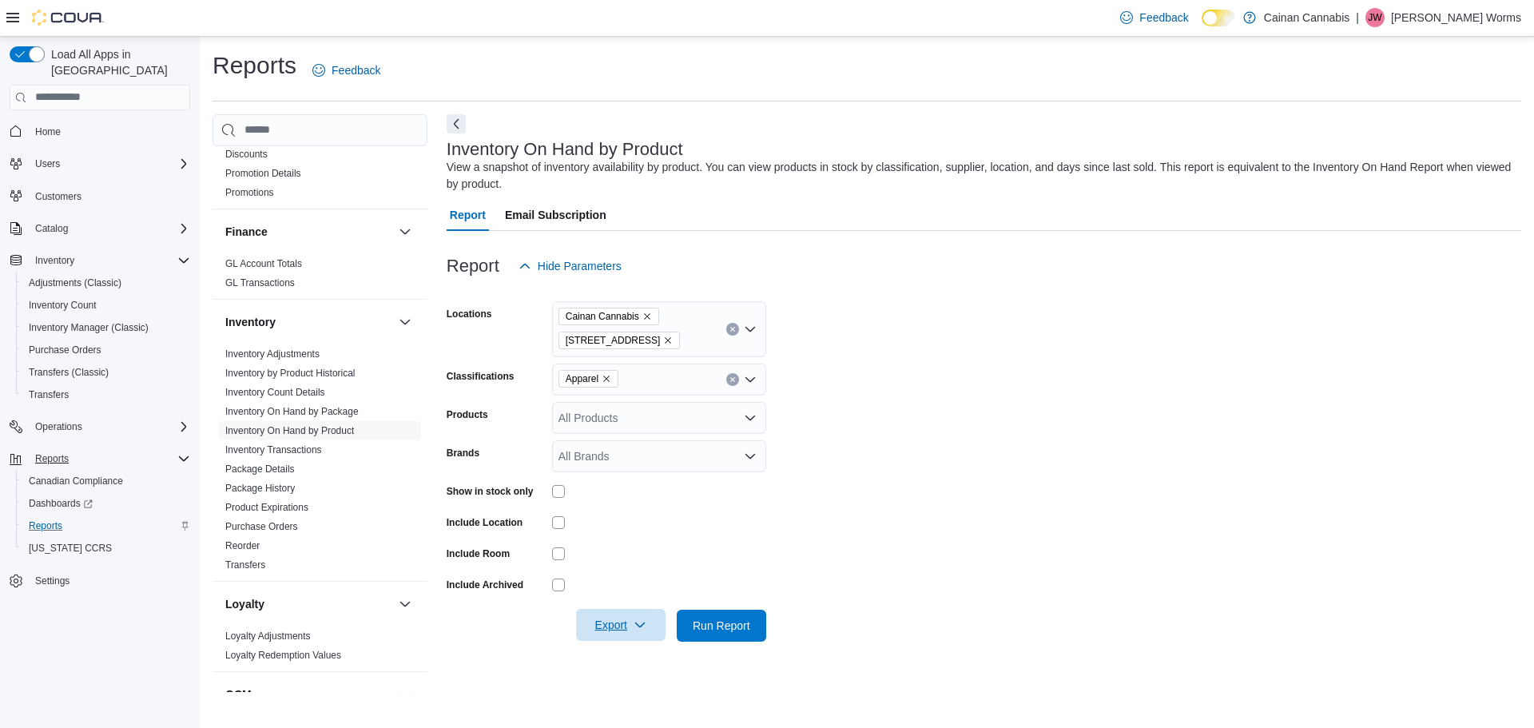
click at [631, 621] on span "Export" at bounding box center [620, 625] width 70 height 32
click at [623, 539] on button "Export to Excel" at bounding box center [622, 530] width 91 height 32
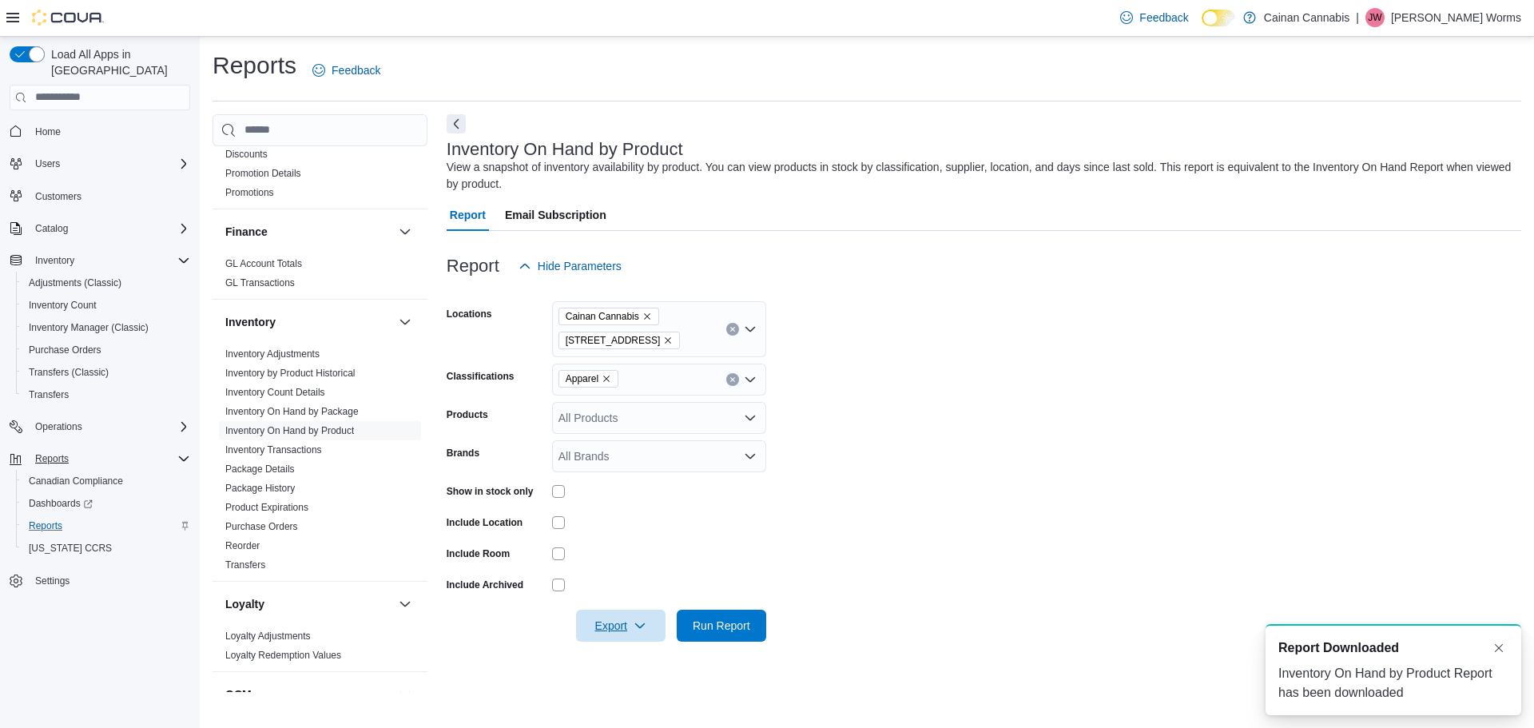
scroll to position [0, 0]
drag, startPoint x: 1276, startPoint y: 1, endPoint x: 1192, endPoint y: 28, distance: 88.2
click at [1188, 28] on span "Feedback" at bounding box center [1154, 18] width 68 height 32
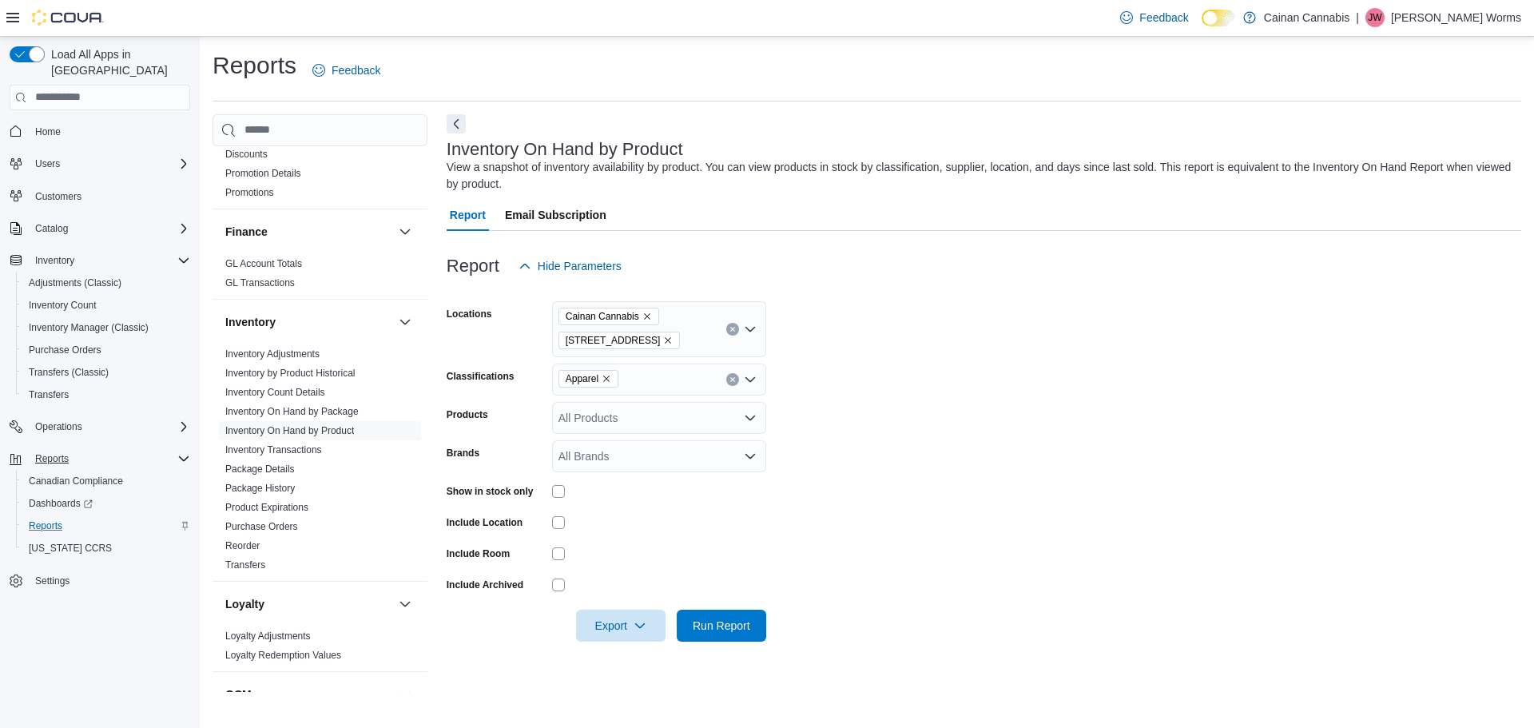
click at [1487, 20] on p "[PERSON_NAME] Worms" at bounding box center [1456, 17] width 130 height 19
click at [1423, 154] on span "Sign Out" at bounding box center [1417, 156] width 43 height 16
